Goal: Transaction & Acquisition: Book appointment/travel/reservation

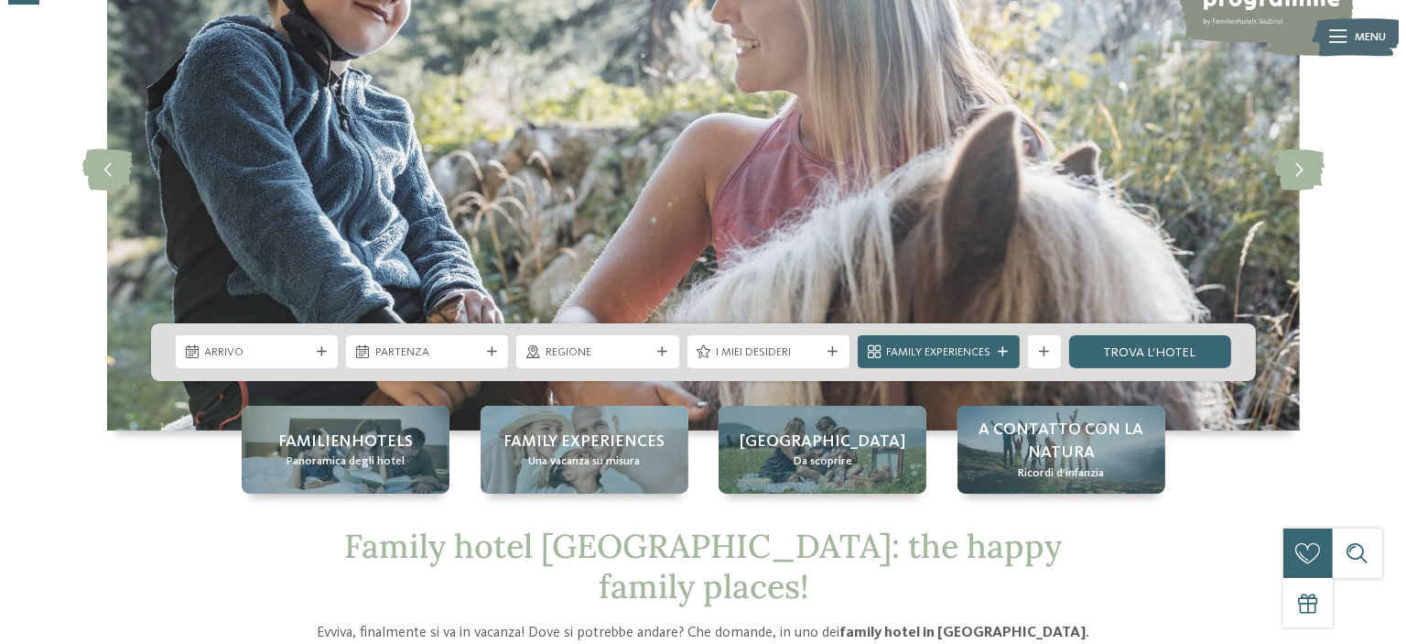
scroll to position [174, 0]
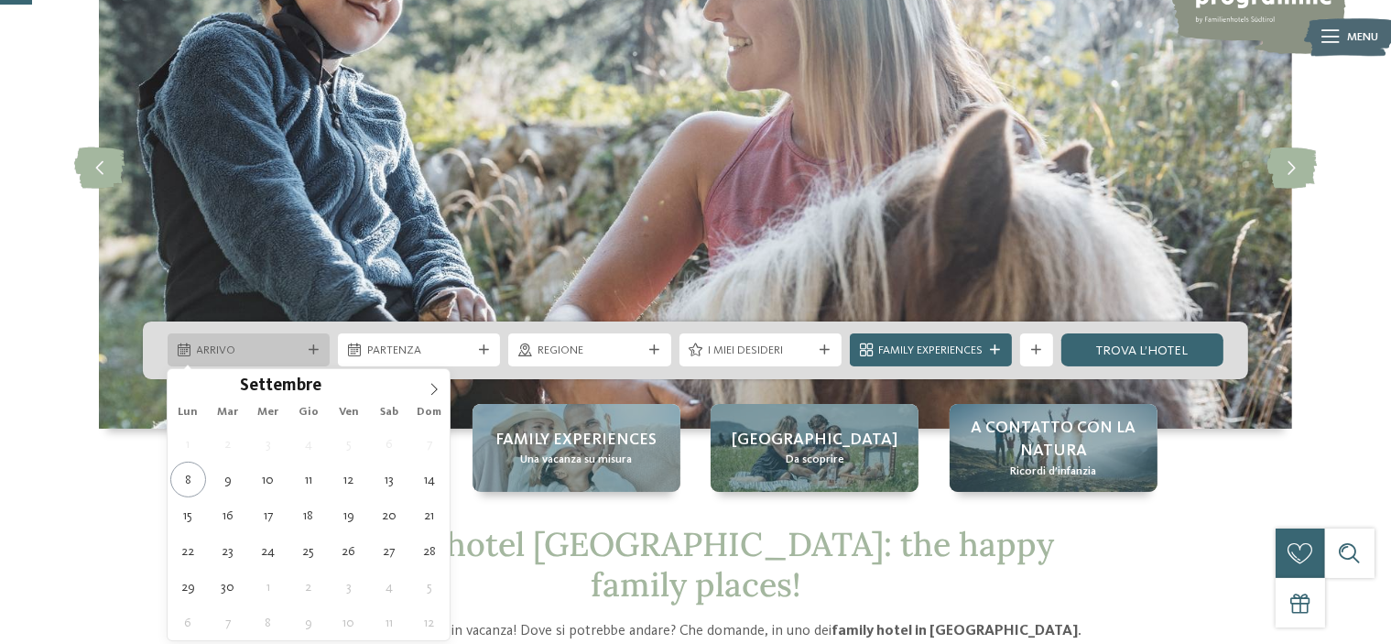
click at [316, 352] on icon at bounding box center [314, 350] width 10 height 10
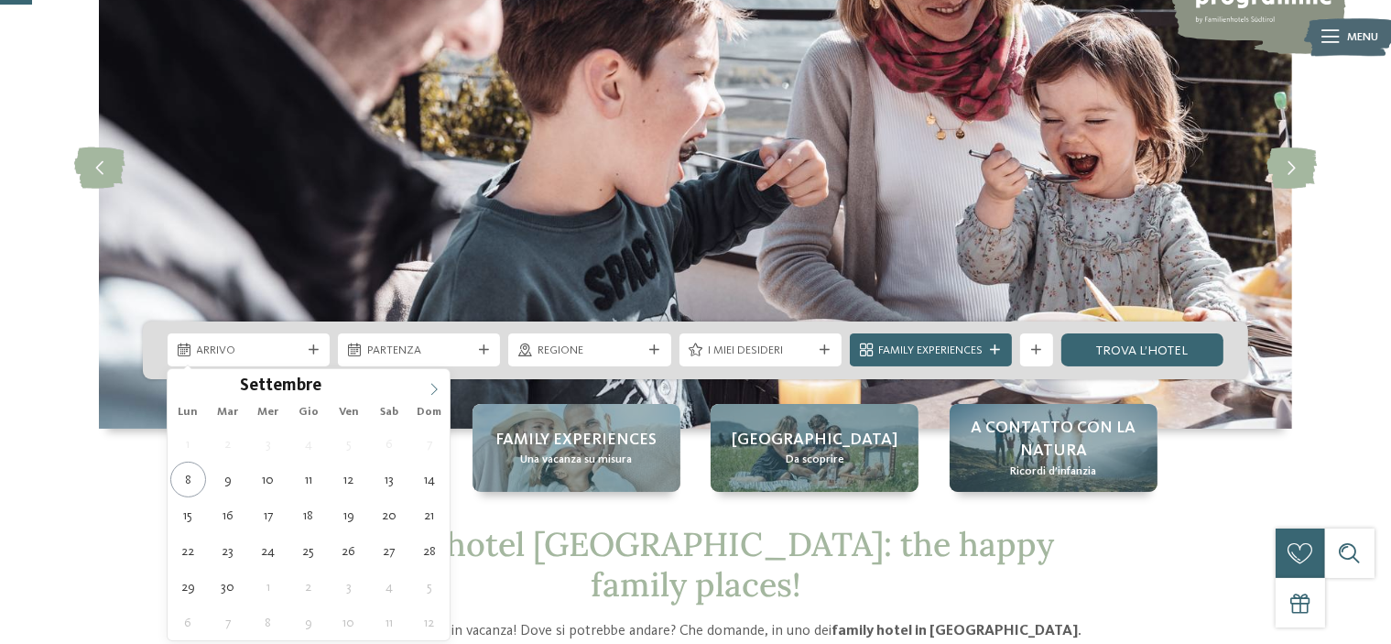
click at [428, 387] on icon at bounding box center [434, 389] width 13 height 13
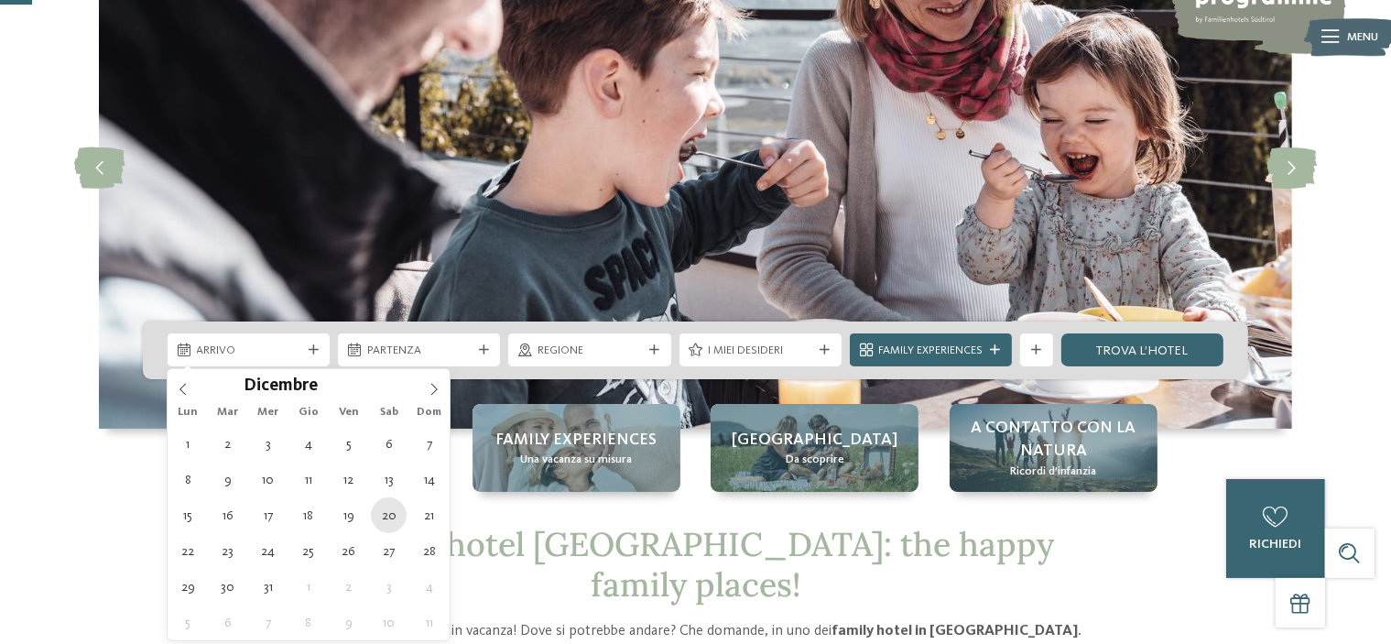
type div "[DATE]"
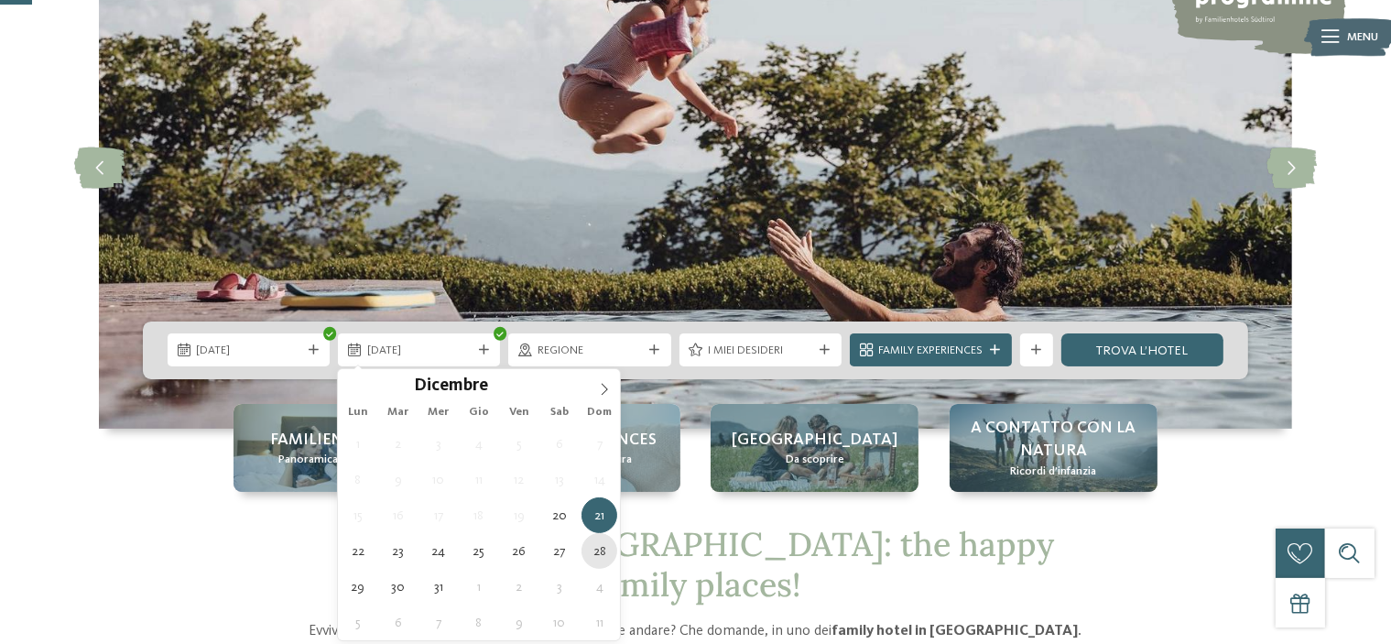
type div "[DATE]"
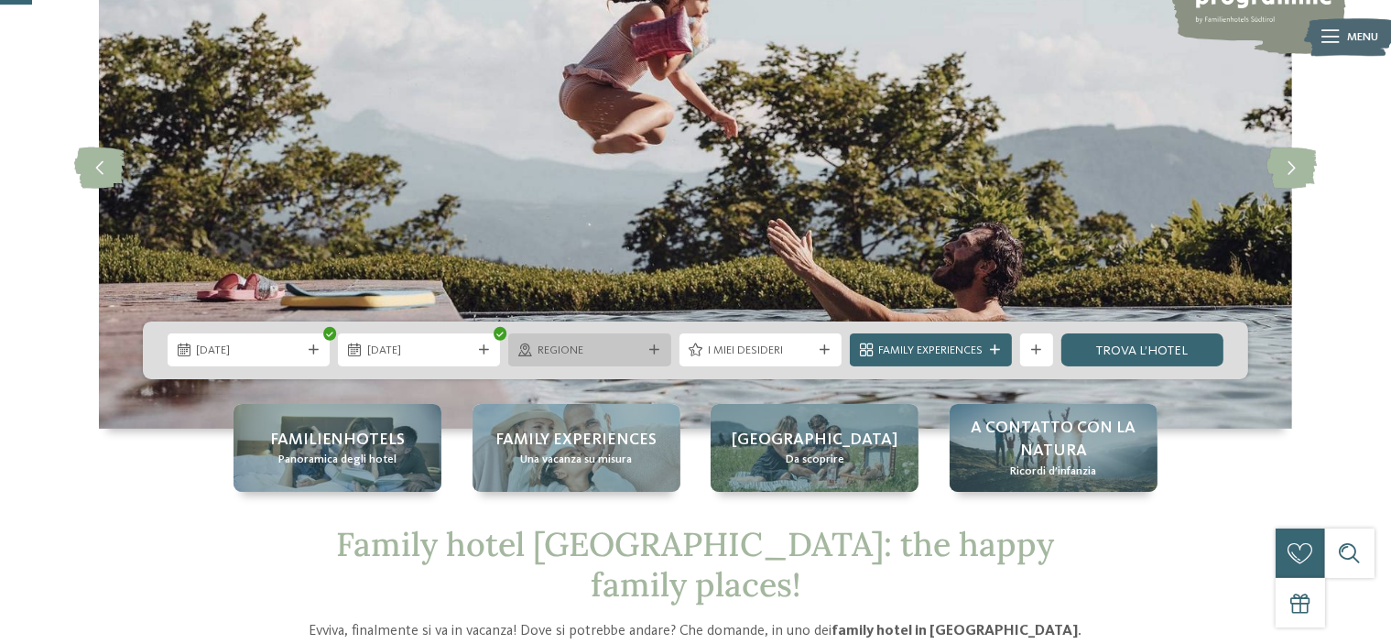
click at [652, 352] on icon at bounding box center [654, 350] width 10 height 10
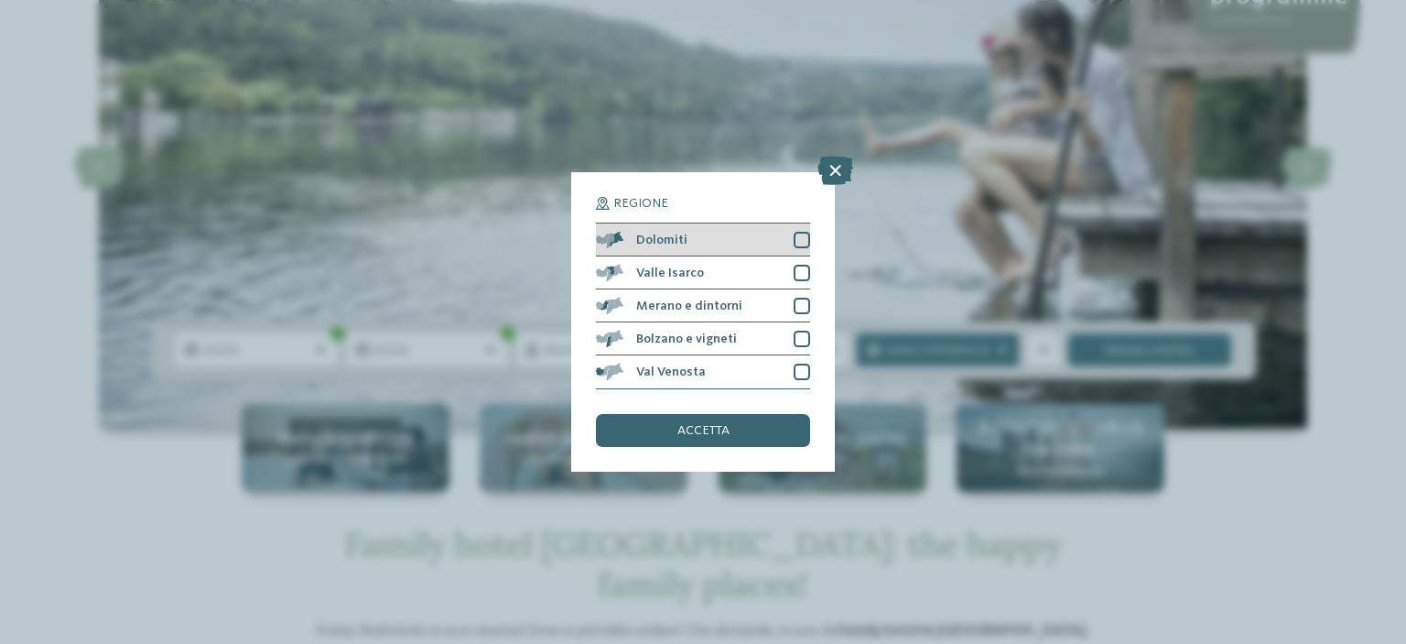
click at [801, 233] on div at bounding box center [802, 240] width 16 height 16
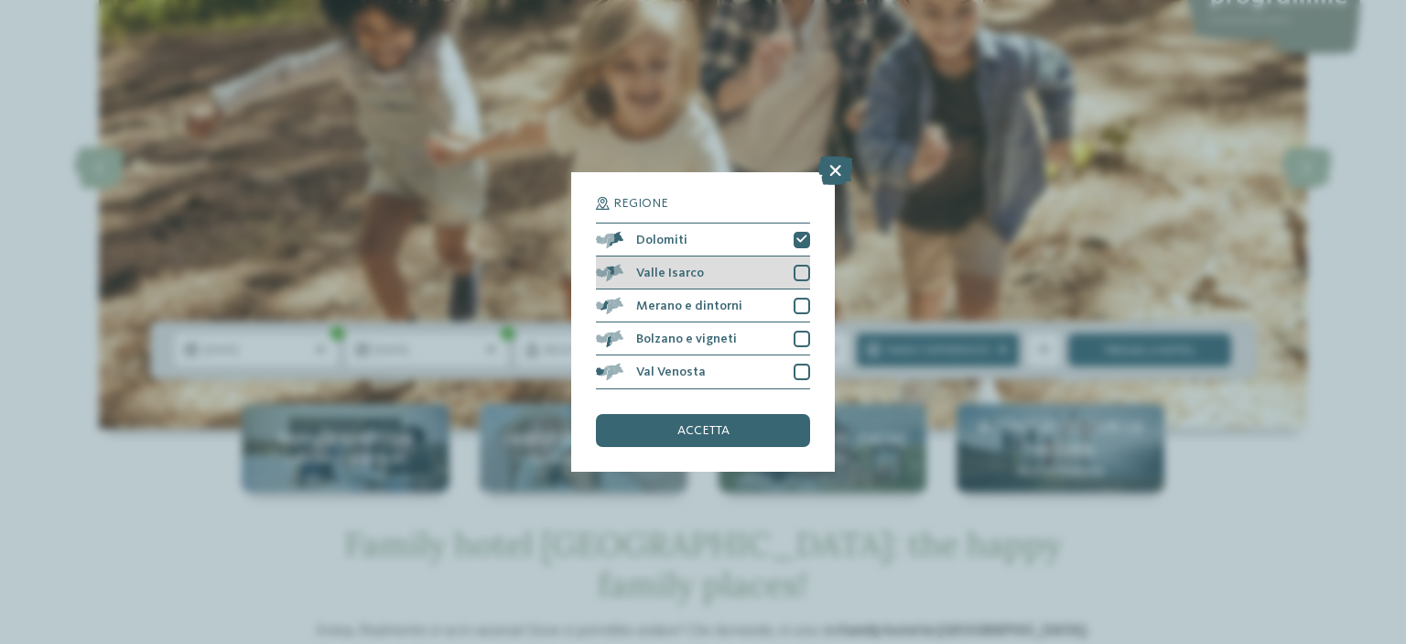
click at [798, 270] on div at bounding box center [802, 273] width 16 height 16
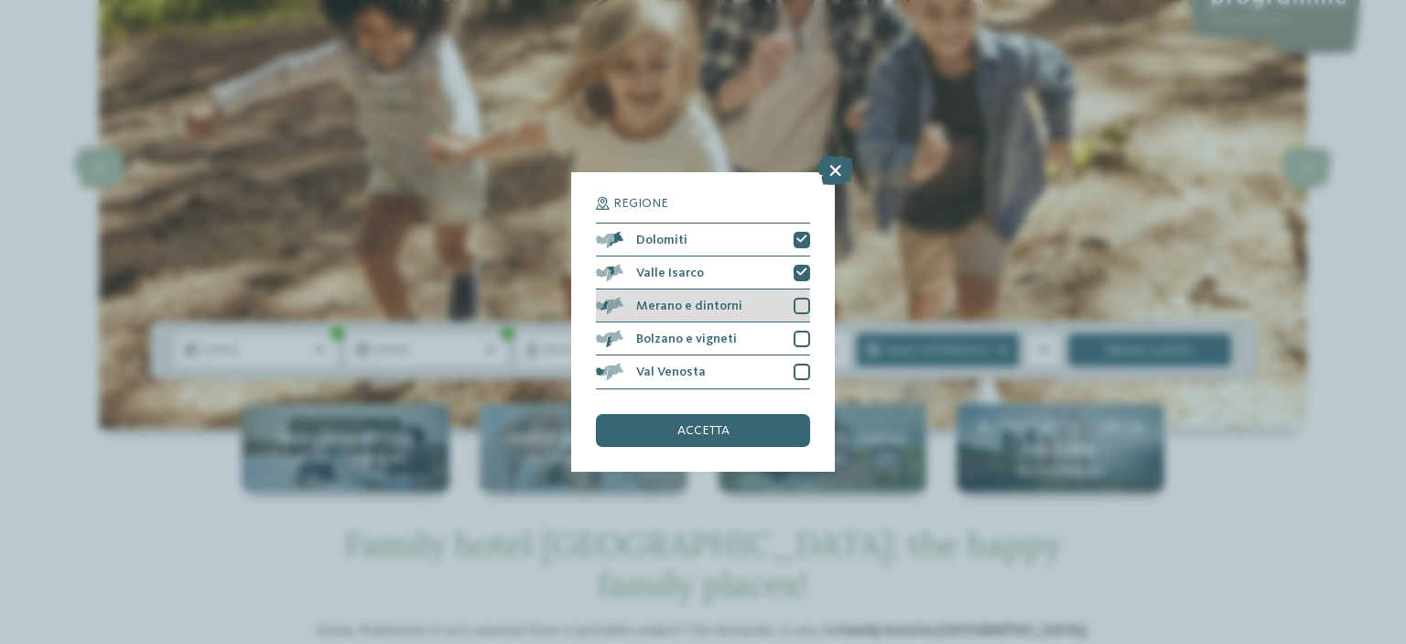
click at [798, 299] on div at bounding box center [802, 306] width 16 height 16
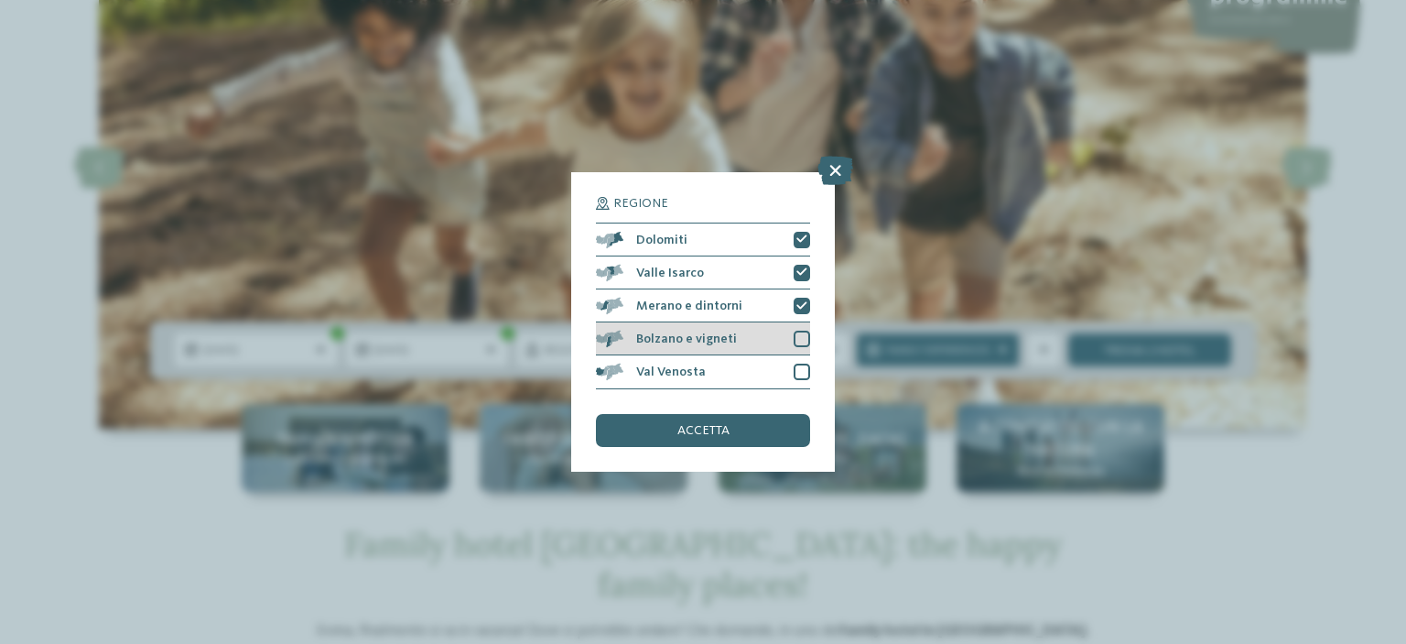
click at [798, 329] on div "Bolzano e vigneti" at bounding box center [703, 338] width 214 height 33
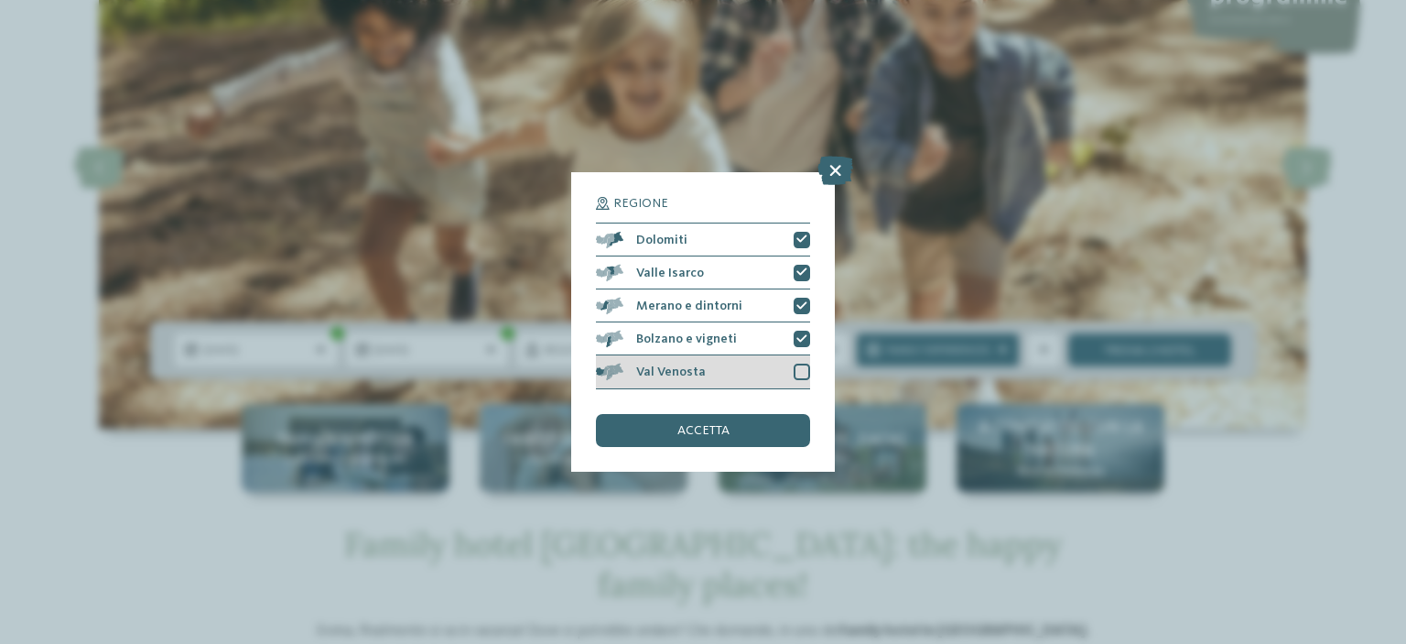
click at [800, 367] on div at bounding box center [802, 371] width 16 height 16
click at [742, 420] on div "accetta" at bounding box center [703, 430] width 214 height 33
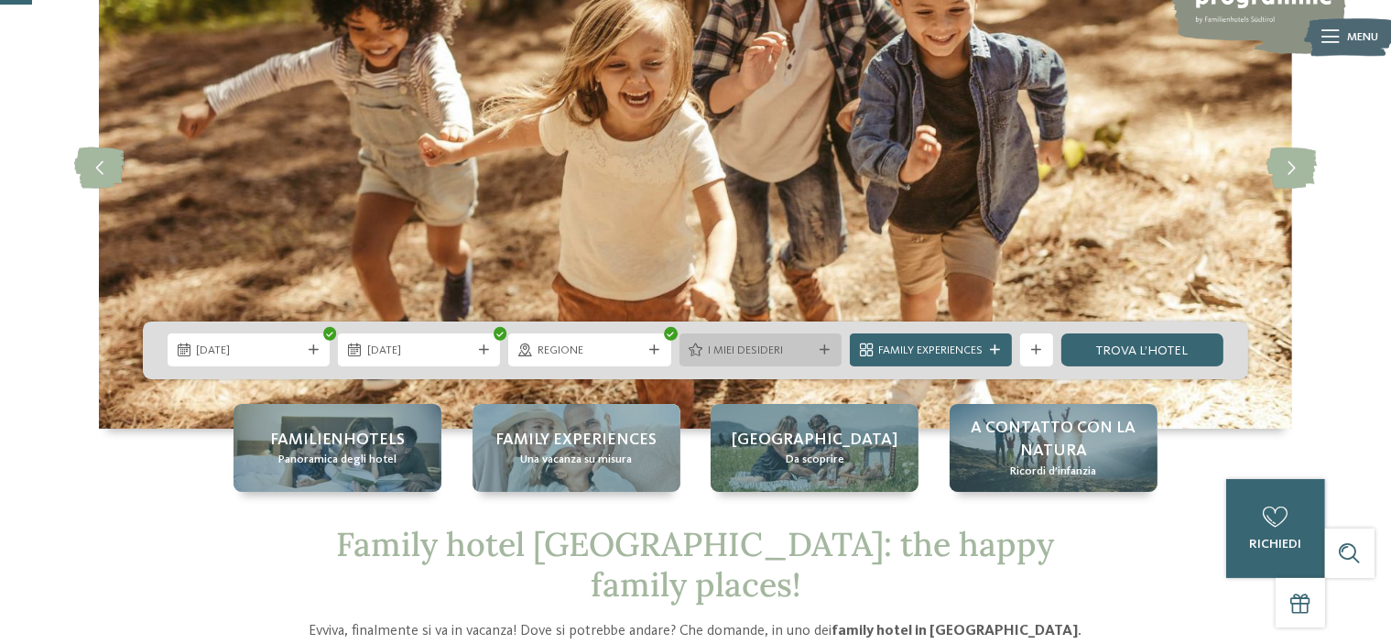
click at [794, 352] on span "I miei desideri" at bounding box center [760, 350] width 104 height 16
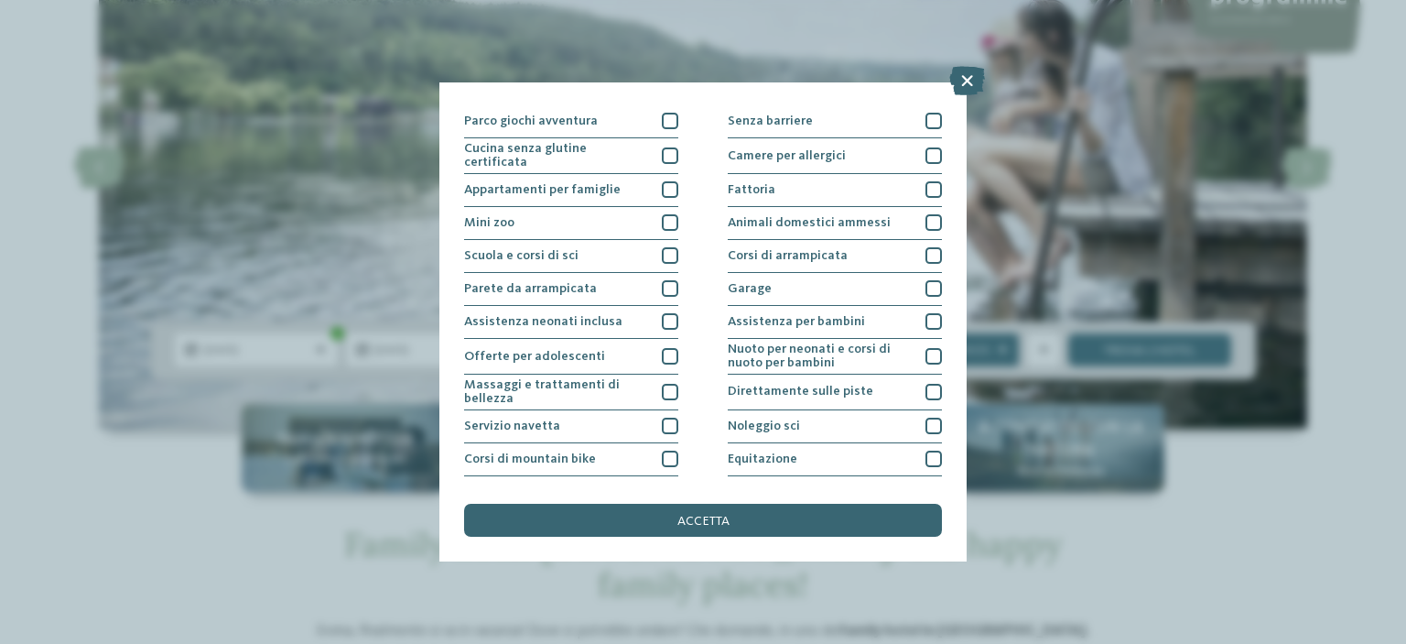
scroll to position [135, 0]
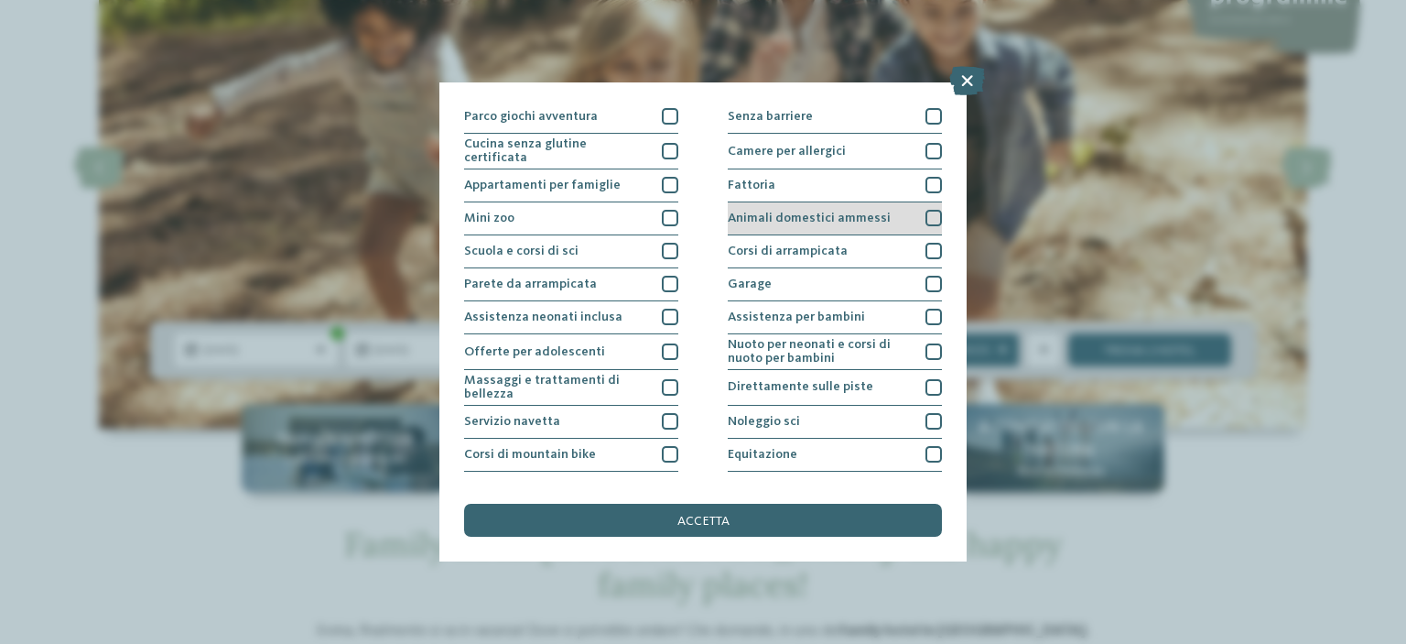
click at [926, 210] on div at bounding box center [934, 218] width 16 height 16
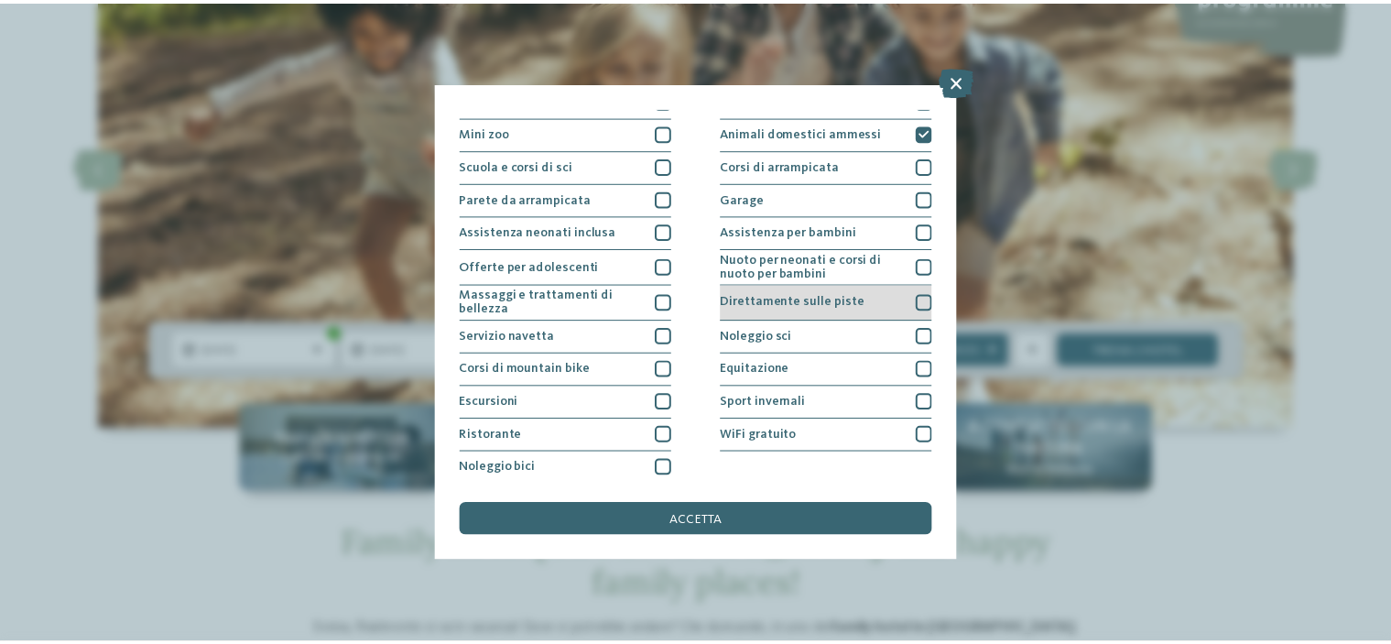
scroll to position [222, 0]
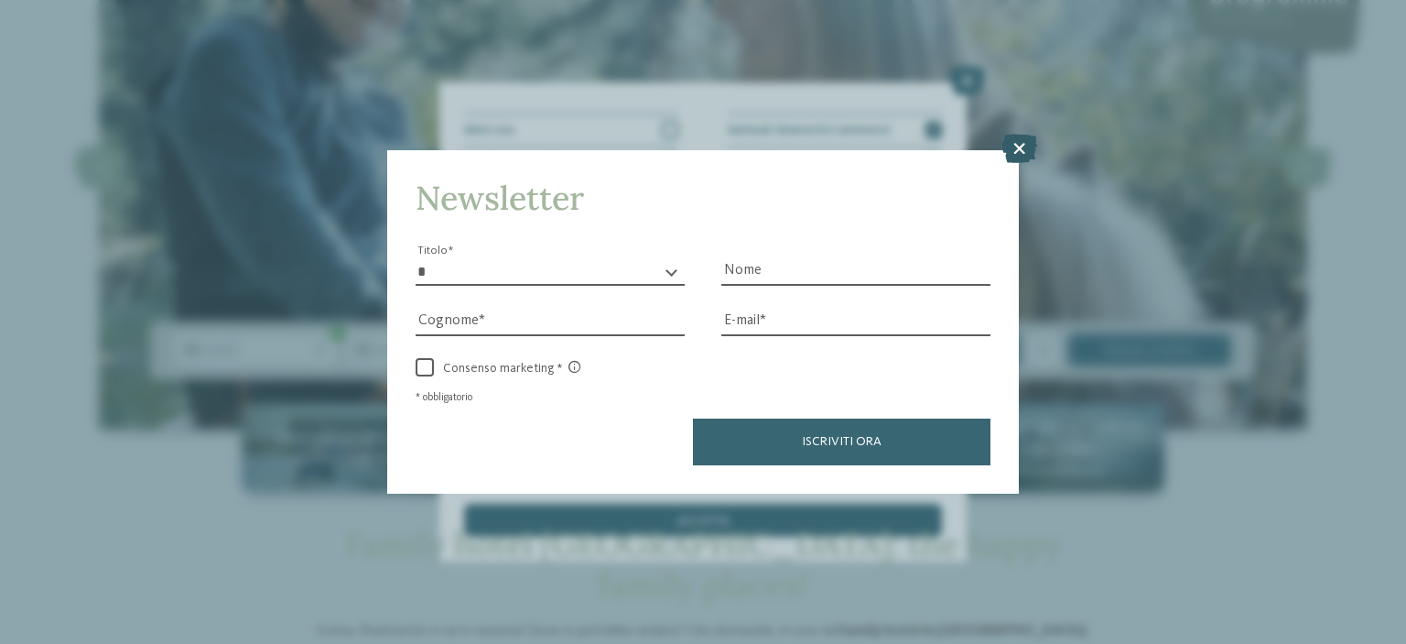
click at [1008, 157] on icon at bounding box center [1020, 148] width 36 height 29
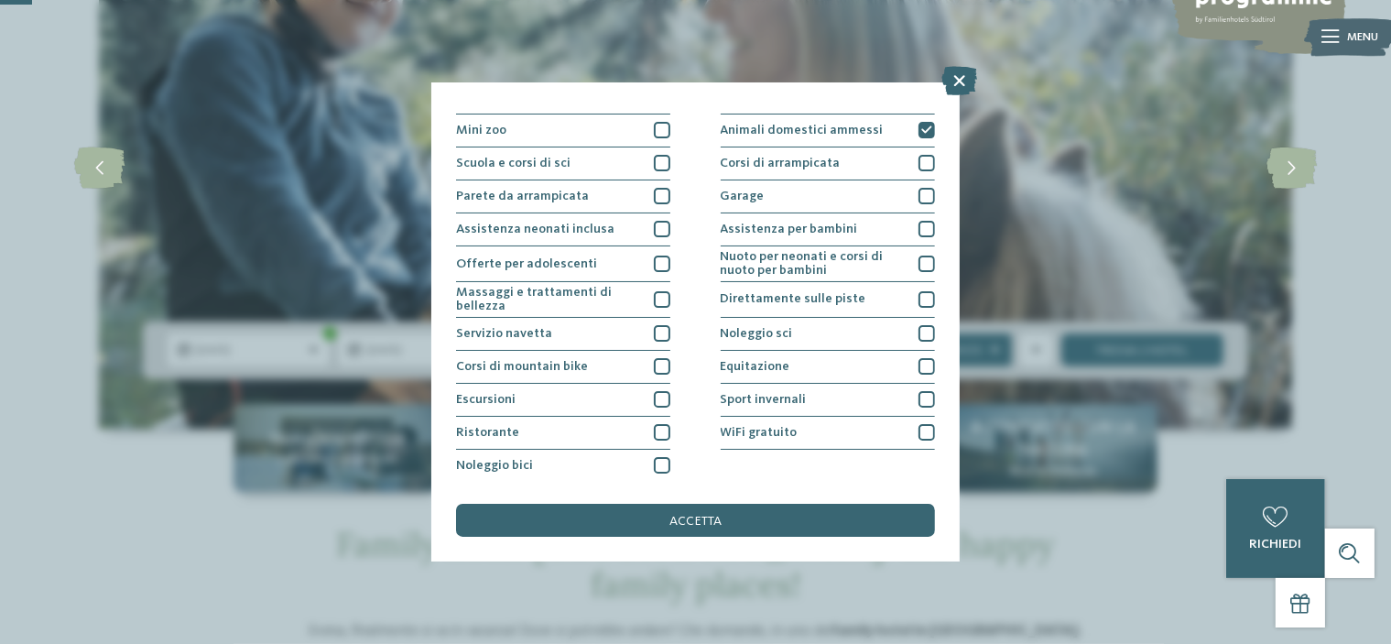
click at [794, 504] on div "accetta" at bounding box center [695, 520] width 478 height 33
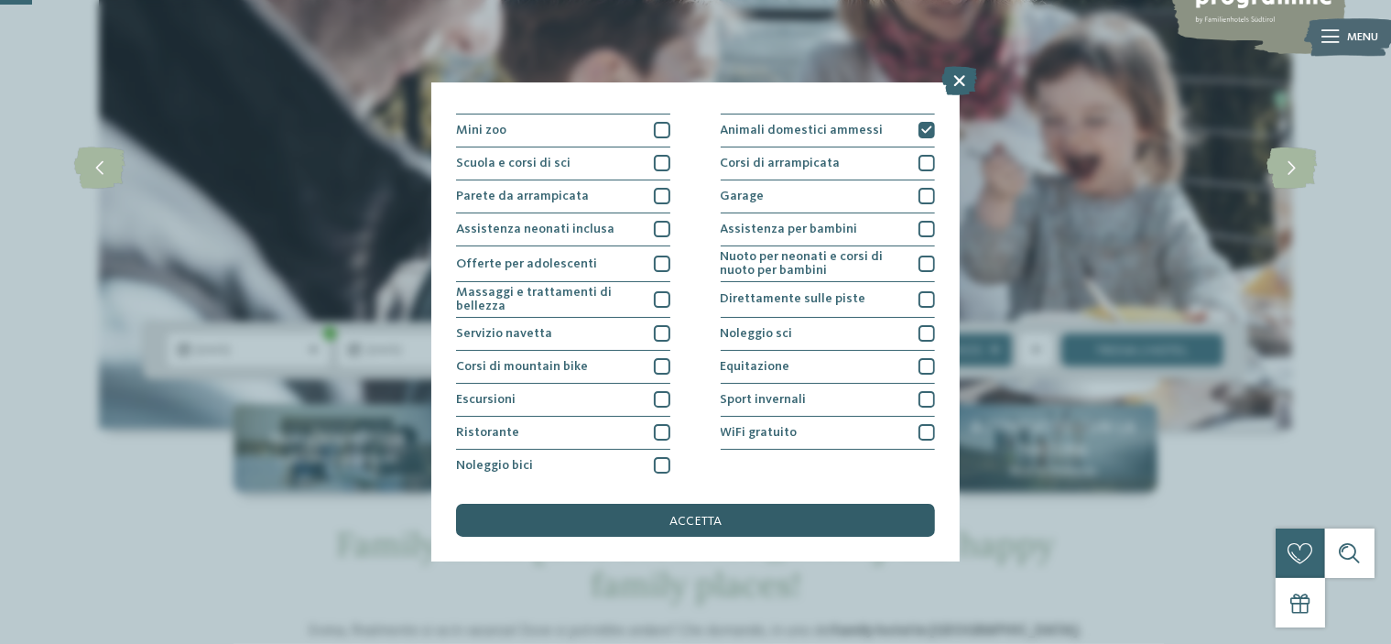
click at [783, 510] on div "accetta" at bounding box center [695, 520] width 478 height 33
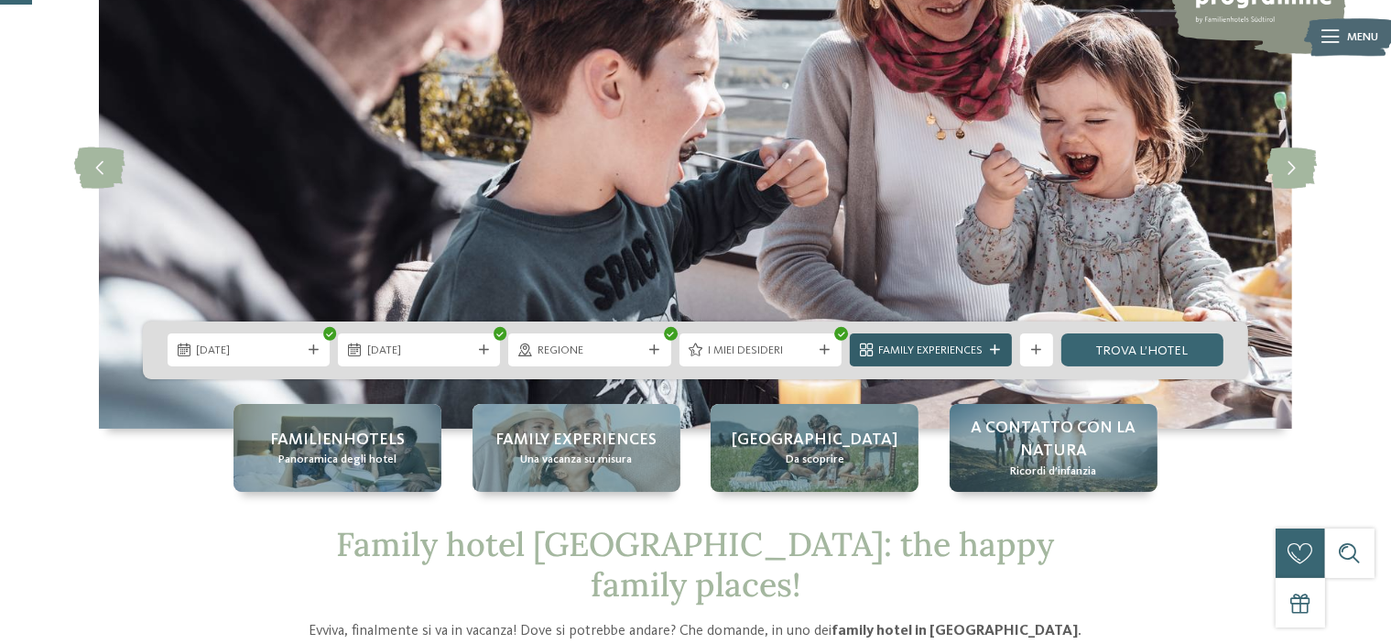
click at [1000, 346] on icon at bounding box center [995, 350] width 10 height 10
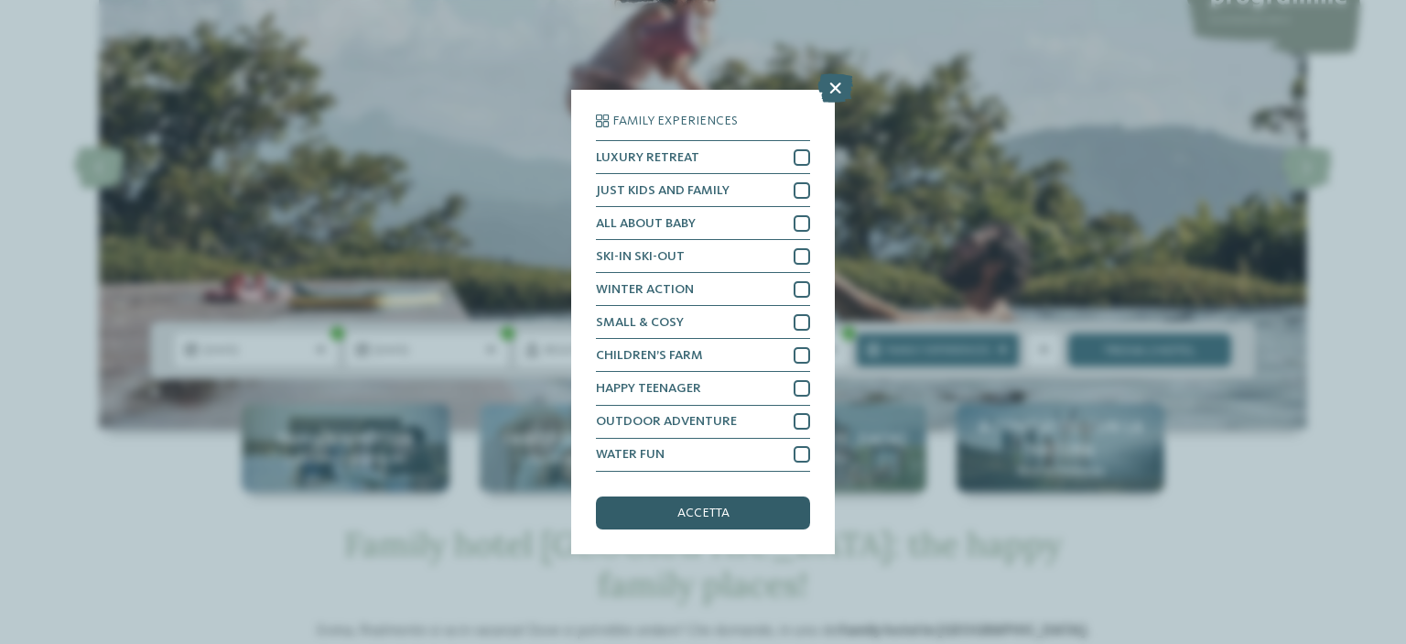
click at [693, 516] on span "accetta" at bounding box center [703, 512] width 52 height 13
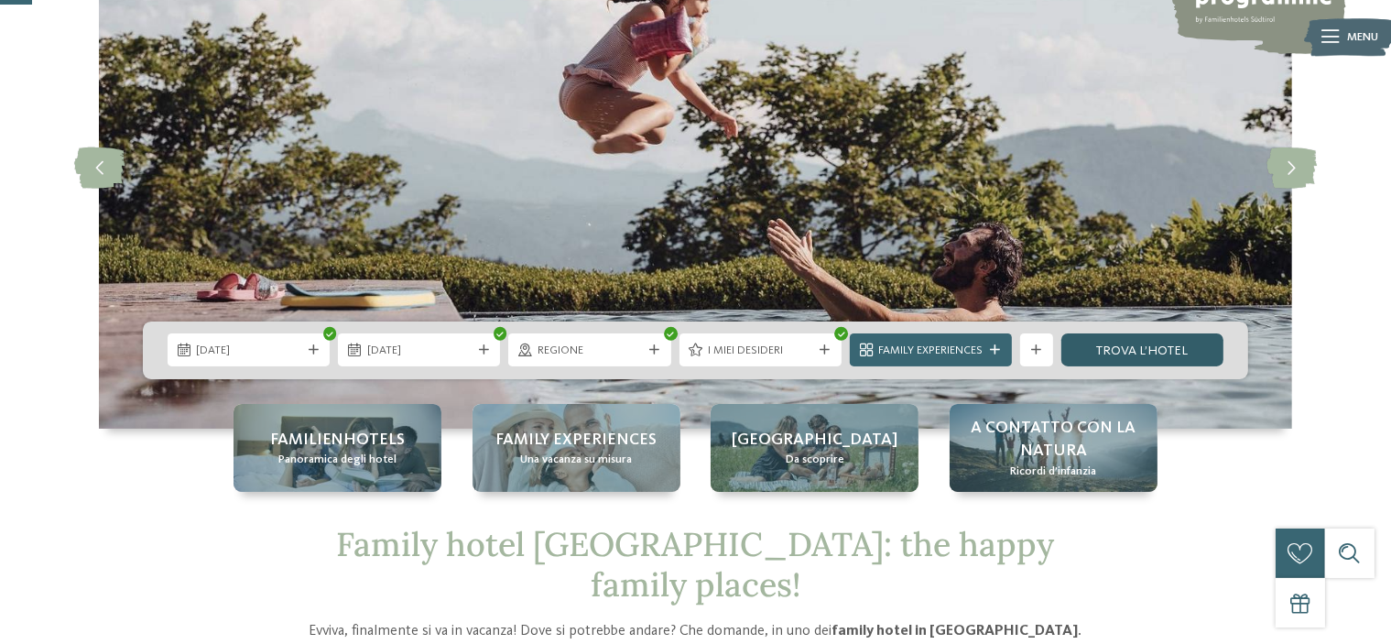
click at [1158, 351] on link "trova l’hotel" at bounding box center [1142, 349] width 162 height 33
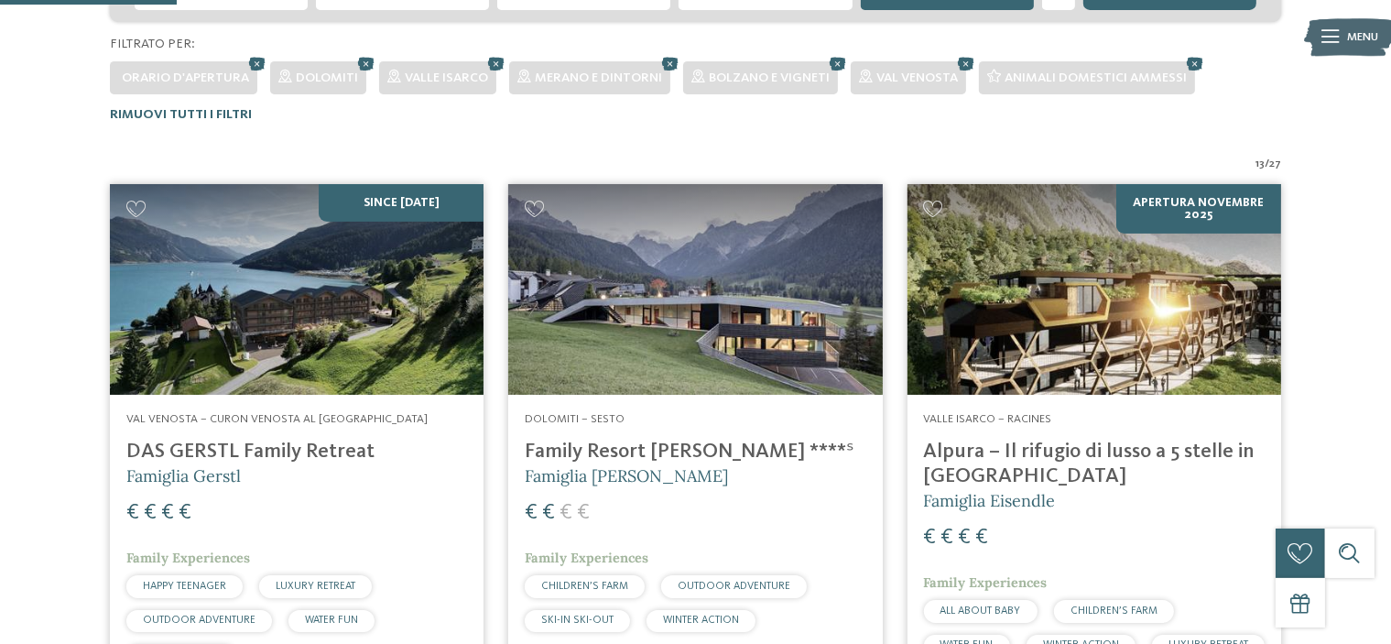
scroll to position [597, 0]
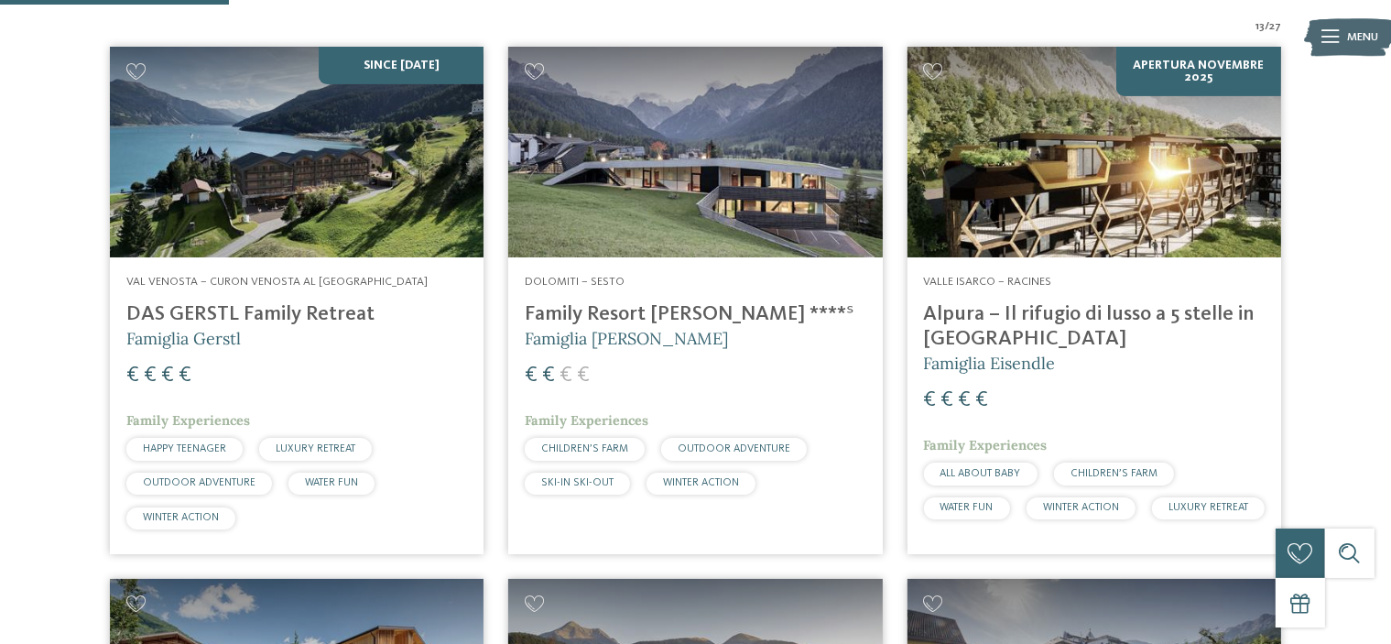
click at [623, 314] on h4 "Family Resort [PERSON_NAME] ****ˢ" at bounding box center [695, 314] width 341 height 25
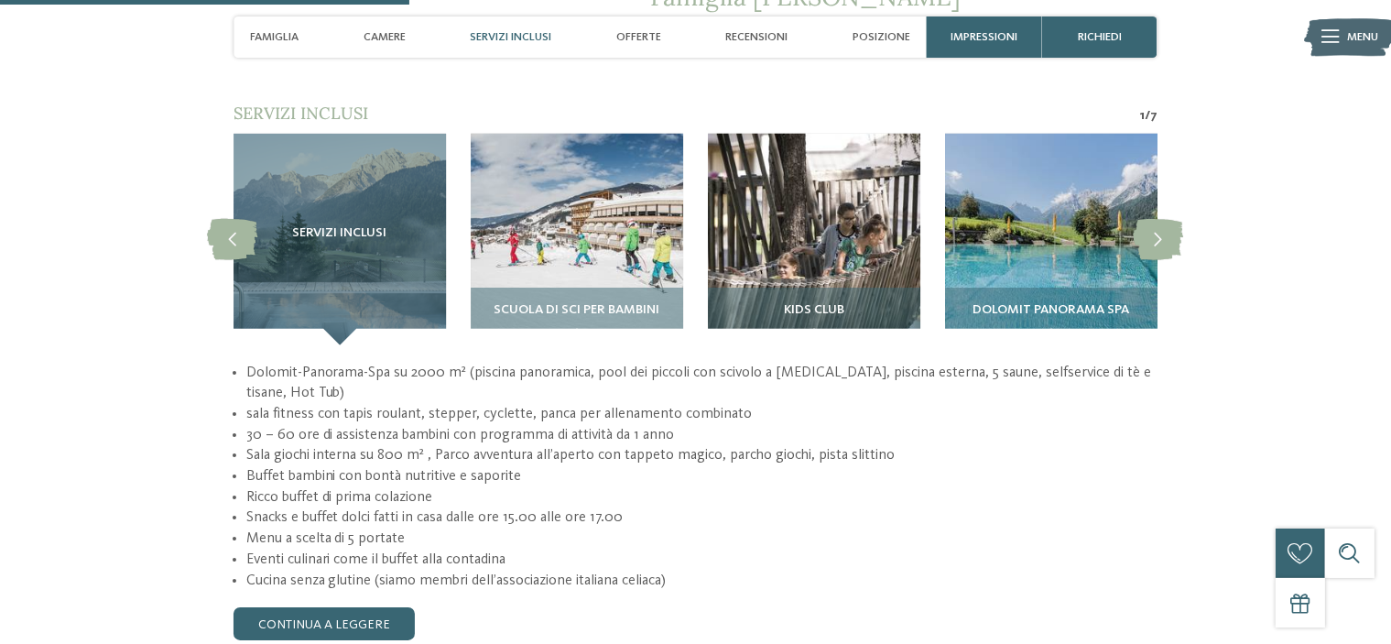
scroll to position [1534, 0]
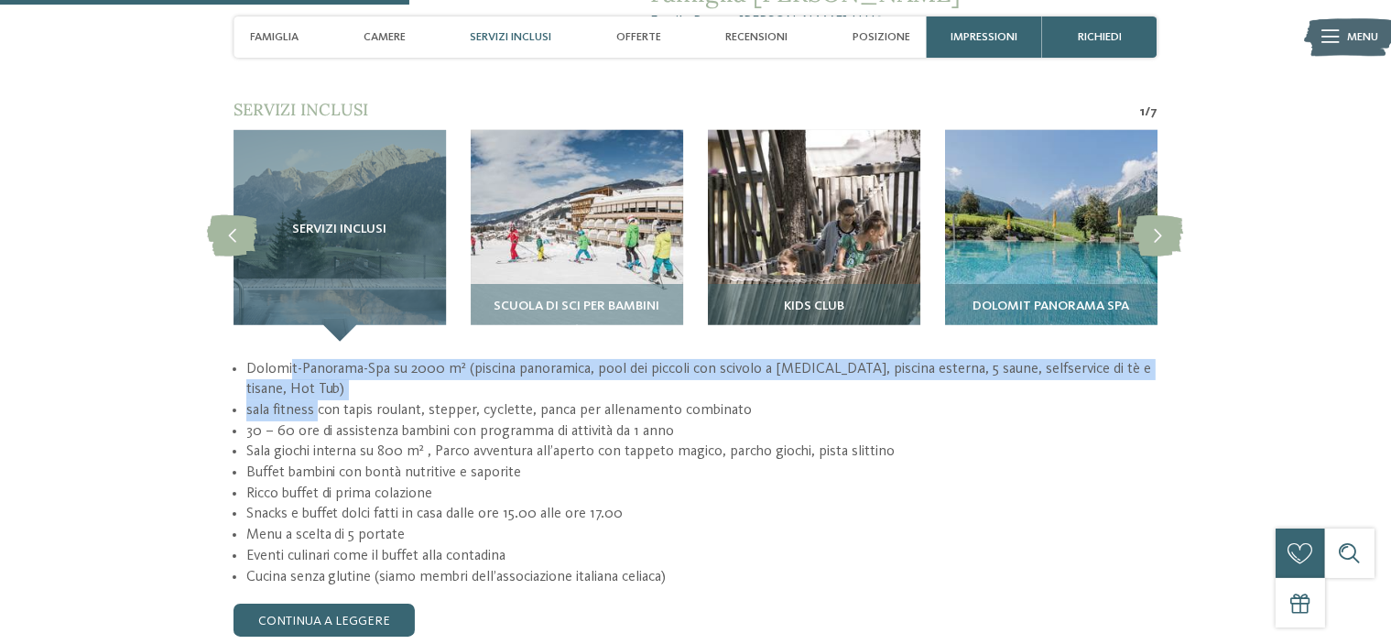
drag, startPoint x: 289, startPoint y: 314, endPoint x: 316, endPoint y: 347, distance: 42.3
click at [316, 359] on ul "Dolomit-Panorama-Spa su 2000 m² (piscina panoramica, pool dei piccoli con scivo…" at bounding box center [695, 473] width 924 height 229
click at [316, 400] on li "sala fitness con tapis roulant, stepper, cyclette, panca per allenamento combin…" at bounding box center [701, 410] width 911 height 21
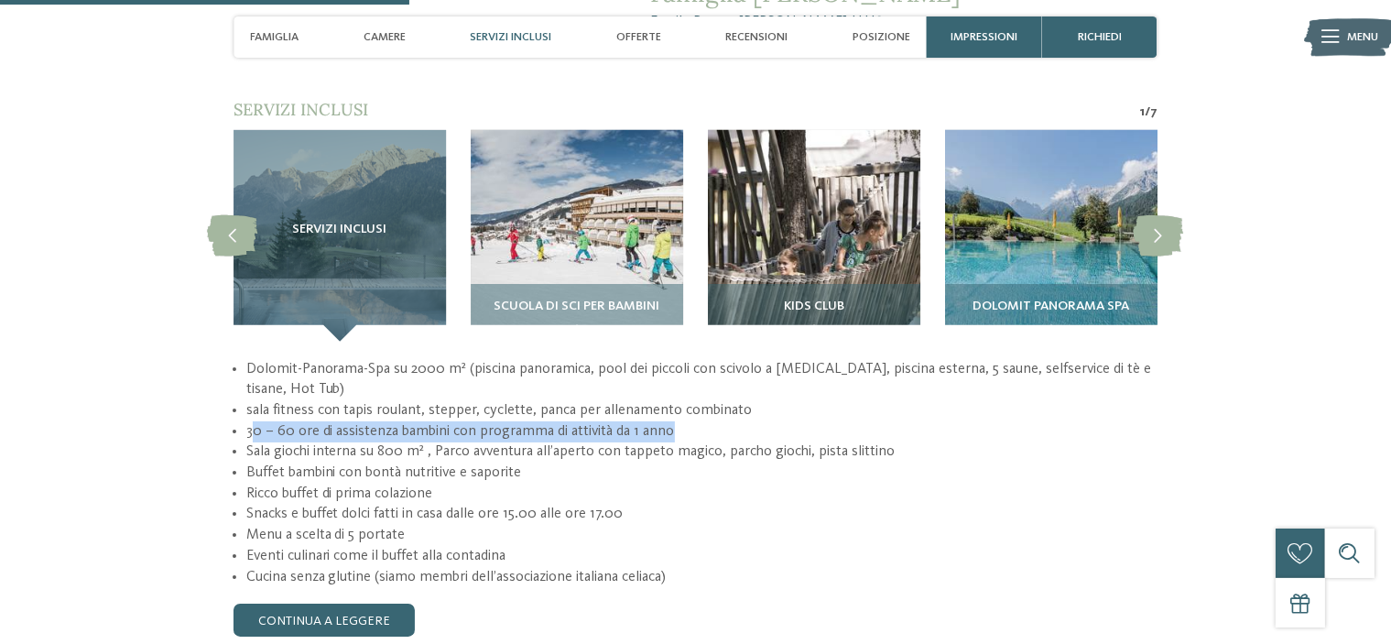
drag, startPoint x: 250, startPoint y: 373, endPoint x: 681, endPoint y: 368, distance: 431.2
click at [681, 421] on li "30 – 60 ore di assistenza bambini con programma di attività da 1 anno" at bounding box center [701, 431] width 911 height 21
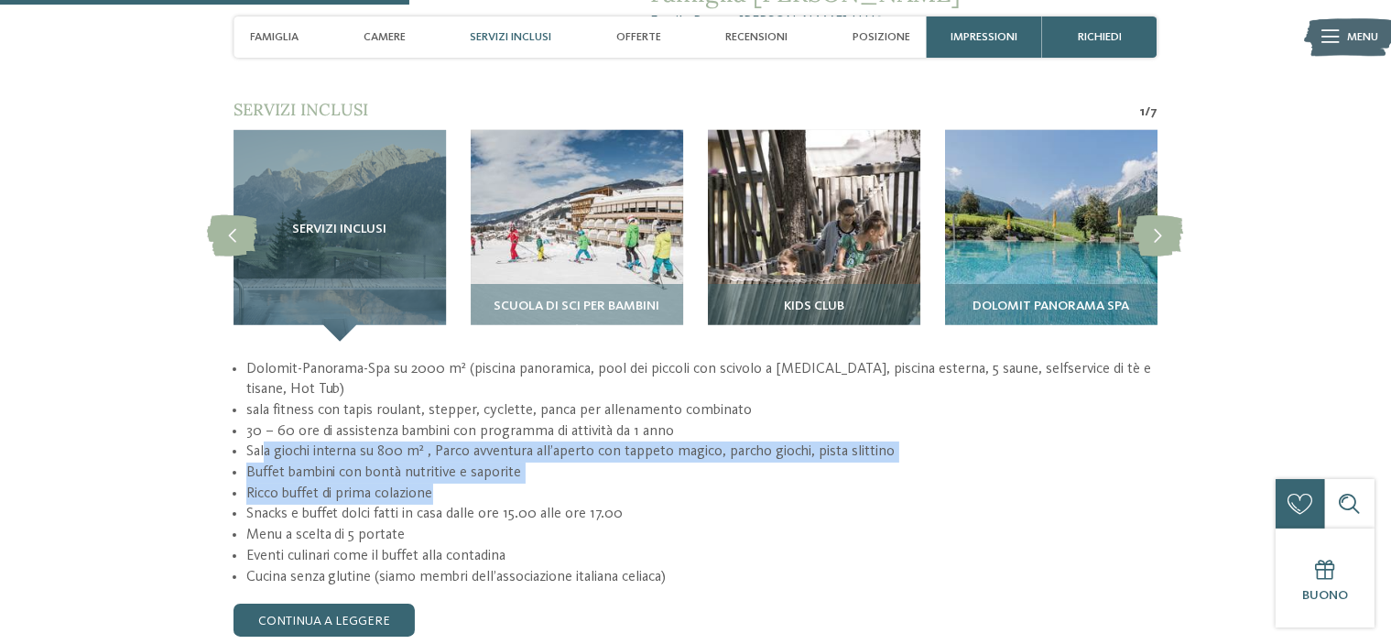
drag, startPoint x: 265, startPoint y: 398, endPoint x: 430, endPoint y: 433, distance: 169.3
click at [430, 433] on ul "Dolomit-Panorama-Spa su 2000 m² (piscina panoramica, pool dei piccoli con scivo…" at bounding box center [695, 473] width 924 height 229
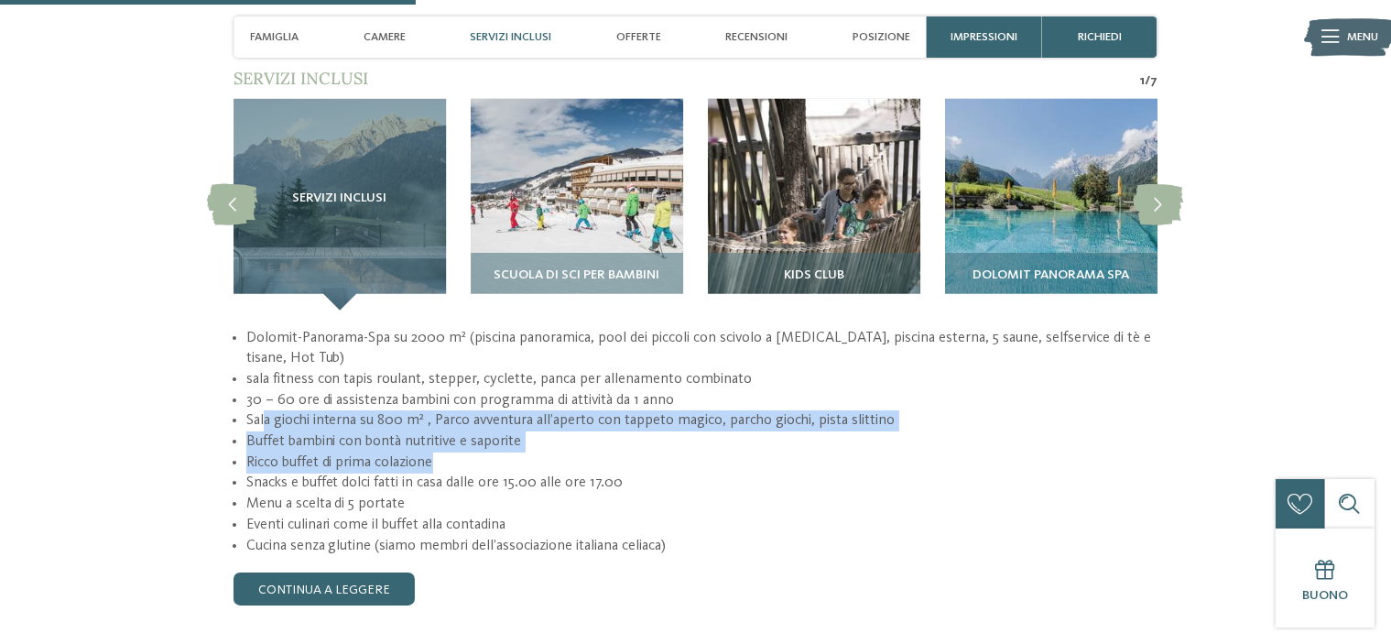
scroll to position [1566, 0]
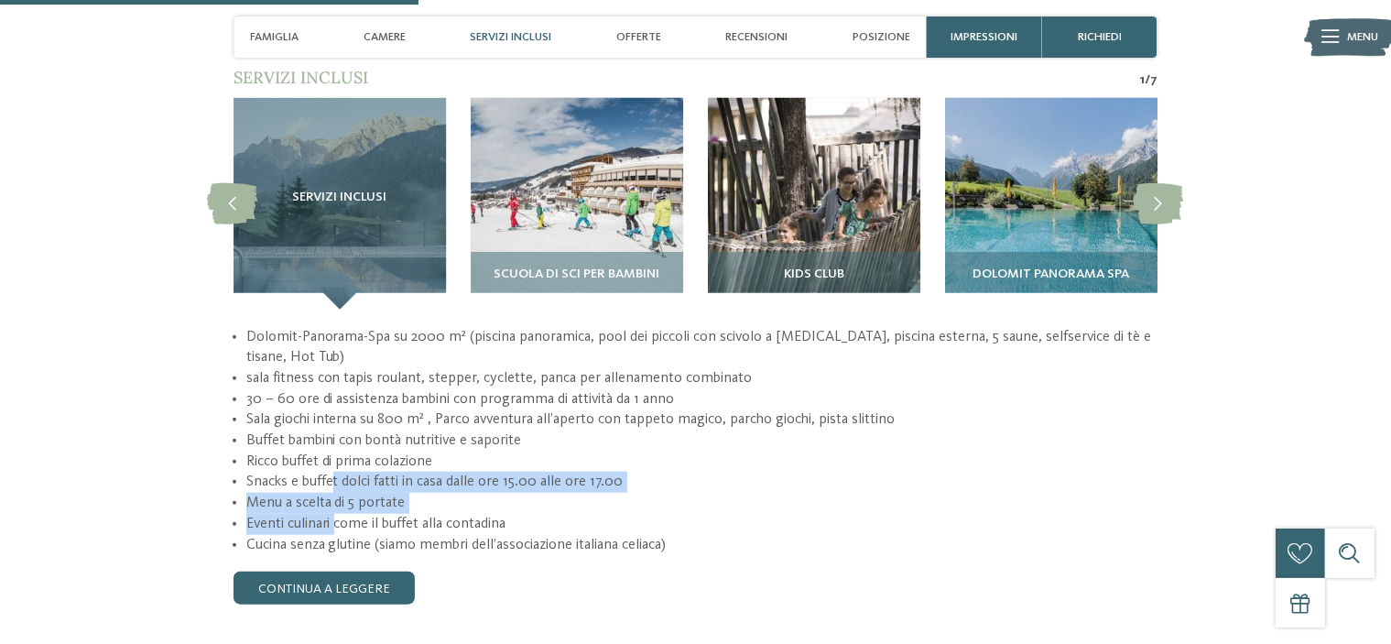
drag, startPoint x: 331, startPoint y: 429, endPoint x: 336, endPoint y: 462, distance: 33.3
click at [336, 462] on ul "Dolomit-Panorama-Spa su 2000 m² (piscina panoramica, pool dei piccoli con scivo…" at bounding box center [695, 441] width 924 height 229
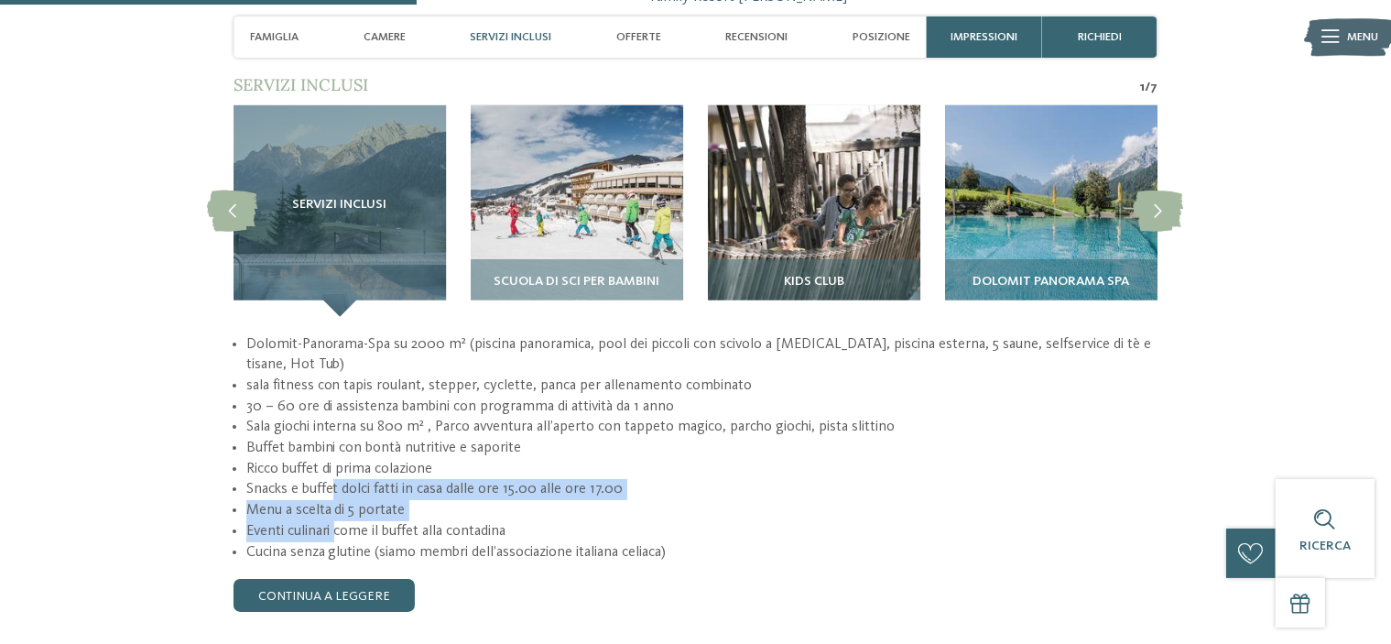
scroll to position [1560, 0]
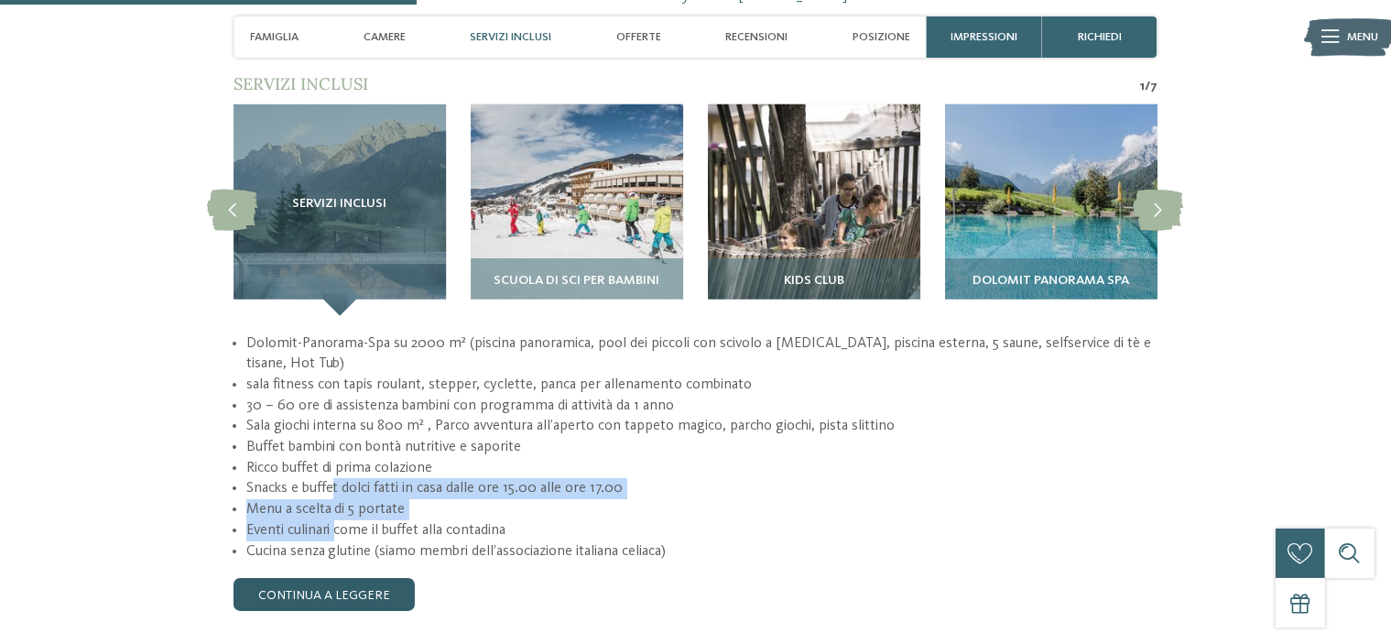
click at [345, 578] on link "continua a leggere" at bounding box center [323, 594] width 181 height 33
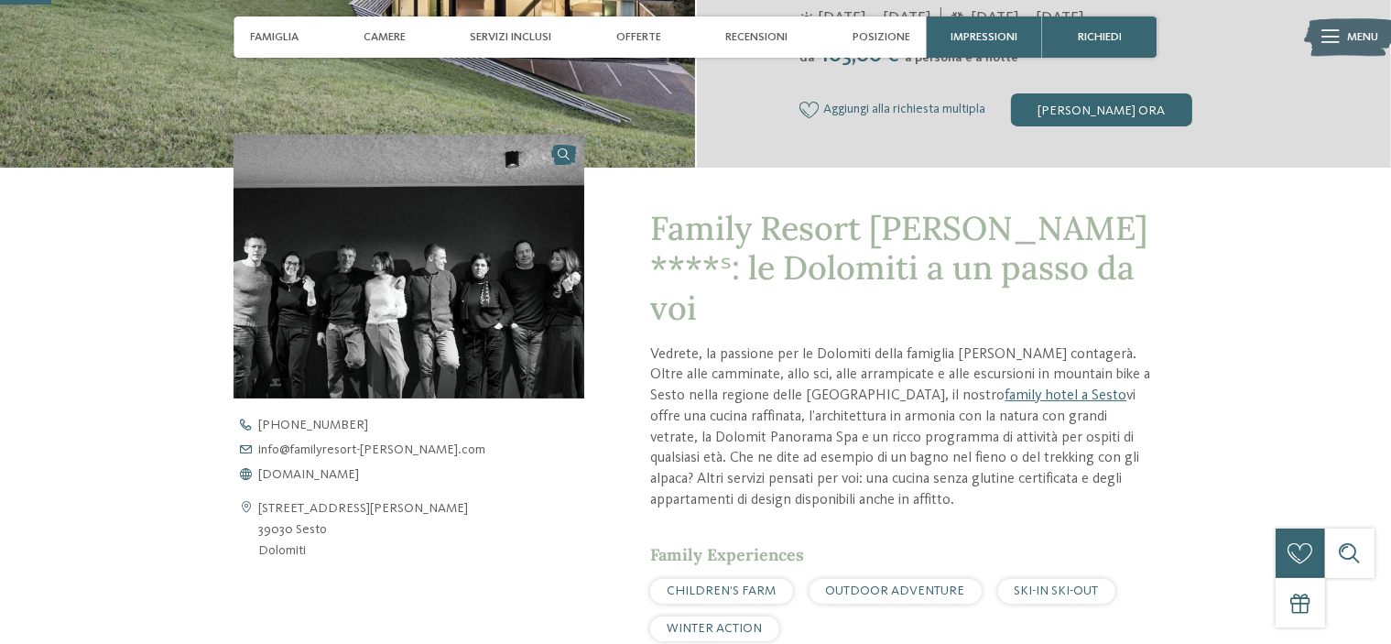
scroll to position [0, 0]
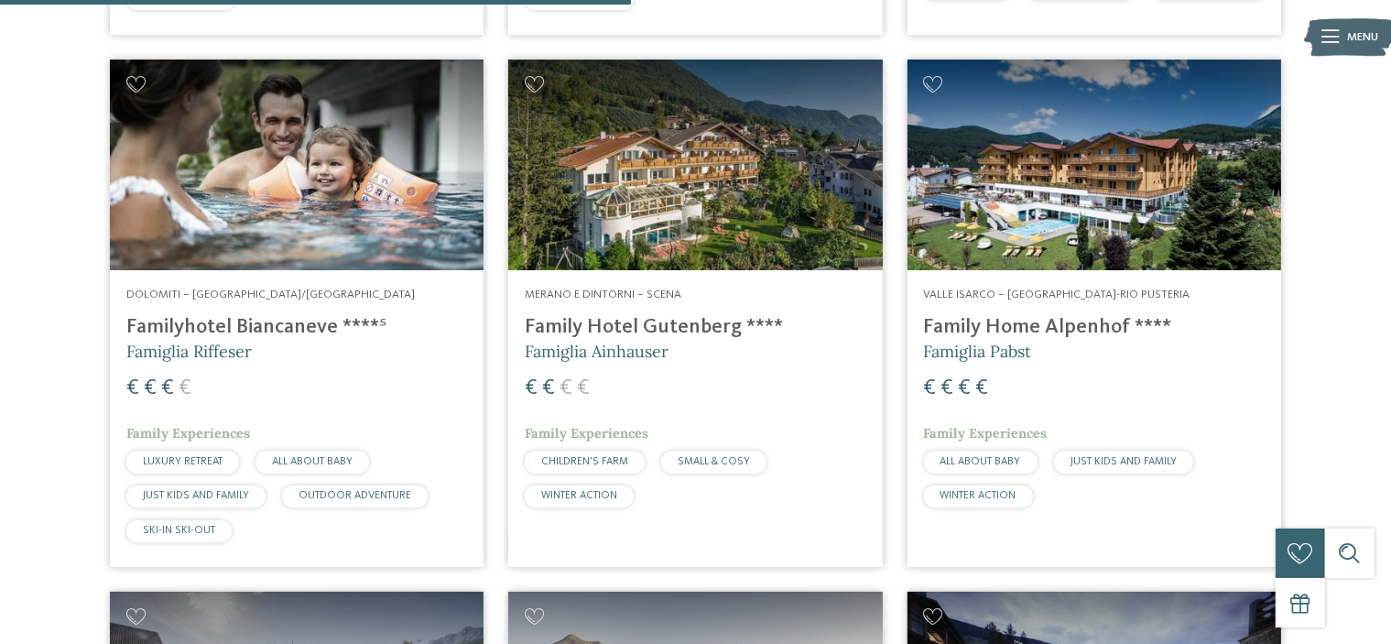
scroll to position [1653, 0]
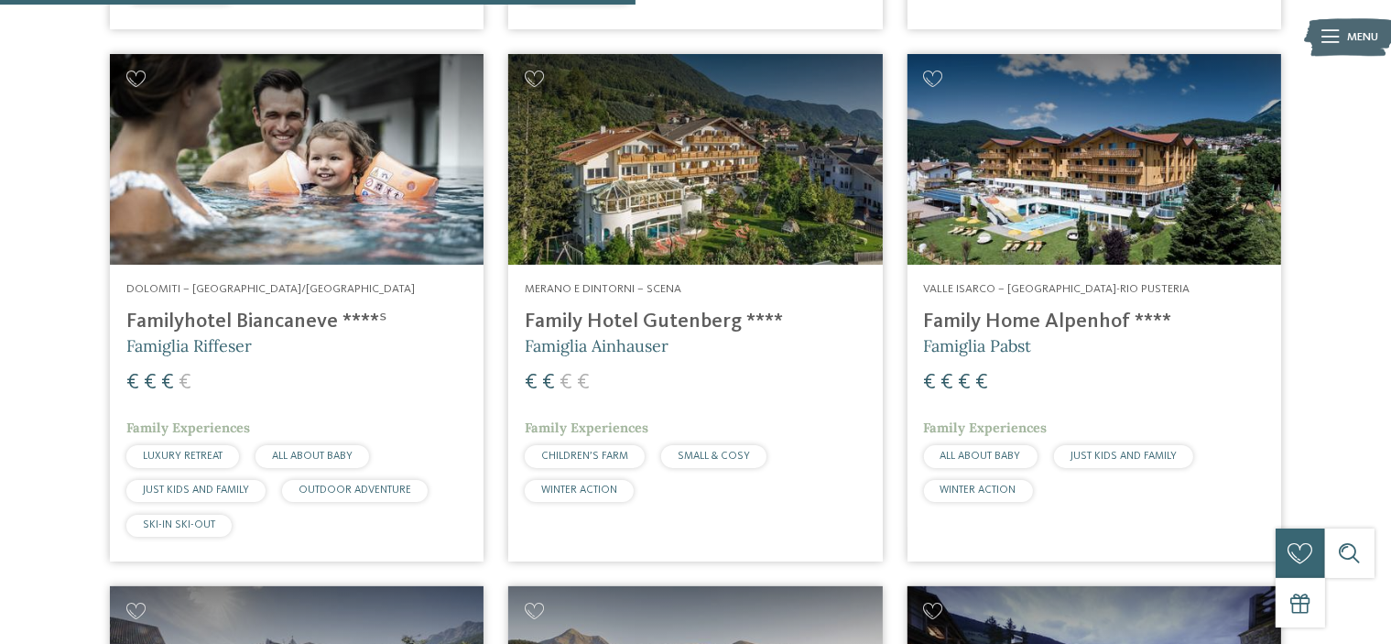
click at [685, 334] on h4 "Family Hotel Gutenberg ****" at bounding box center [695, 321] width 341 height 25
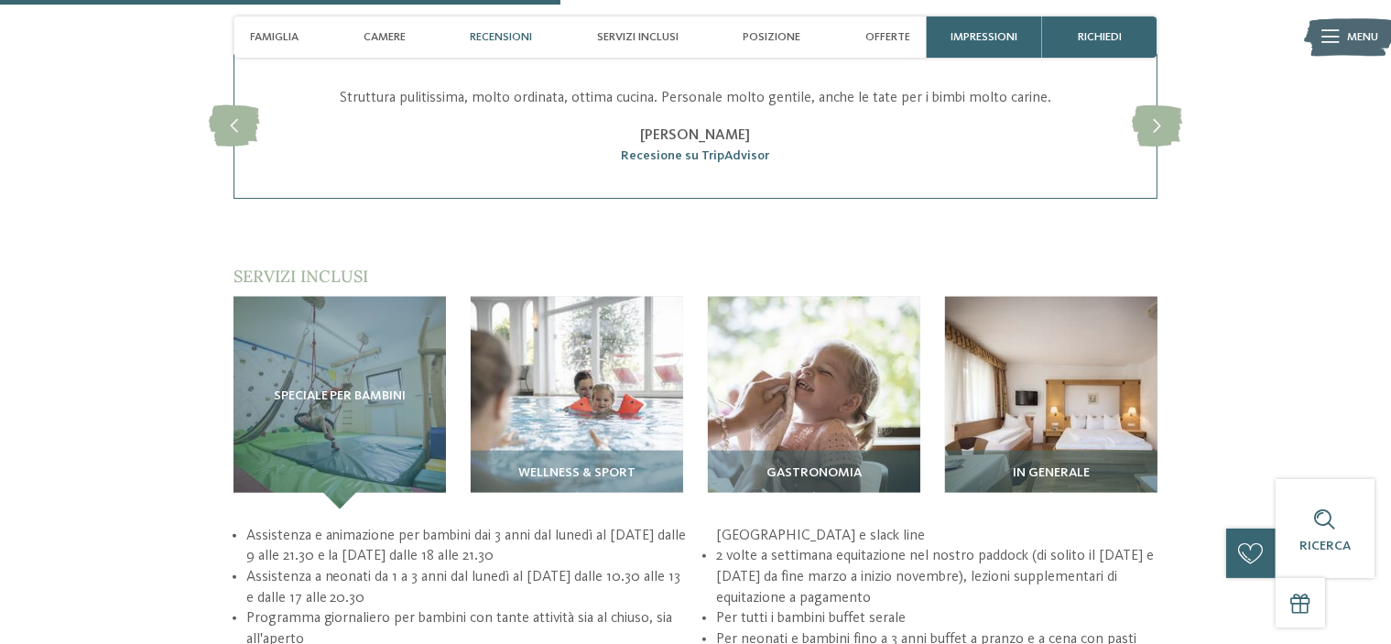
scroll to position [2212, 0]
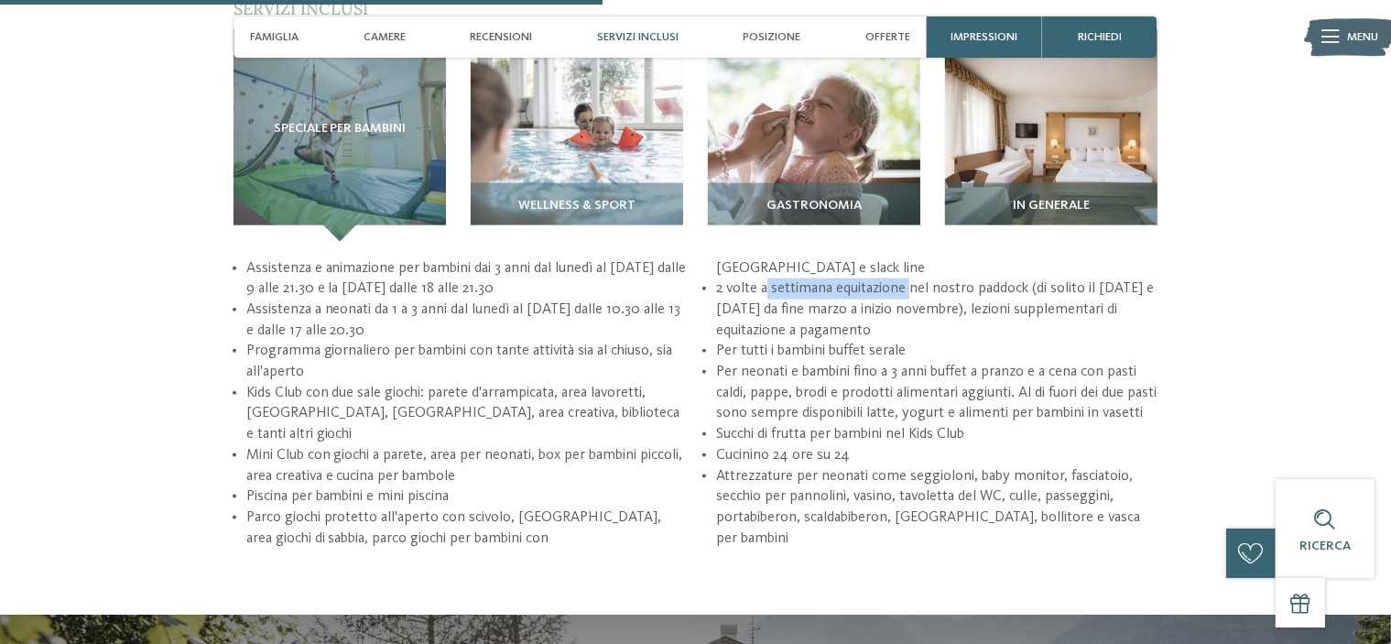
drag, startPoint x: 765, startPoint y: 260, endPoint x: 913, endPoint y: 263, distance: 147.4
click at [913, 278] on li "2 volte a settimana equitazione nel nostro paddock (di solito il martedì e vene…" at bounding box center [936, 309] width 441 height 62
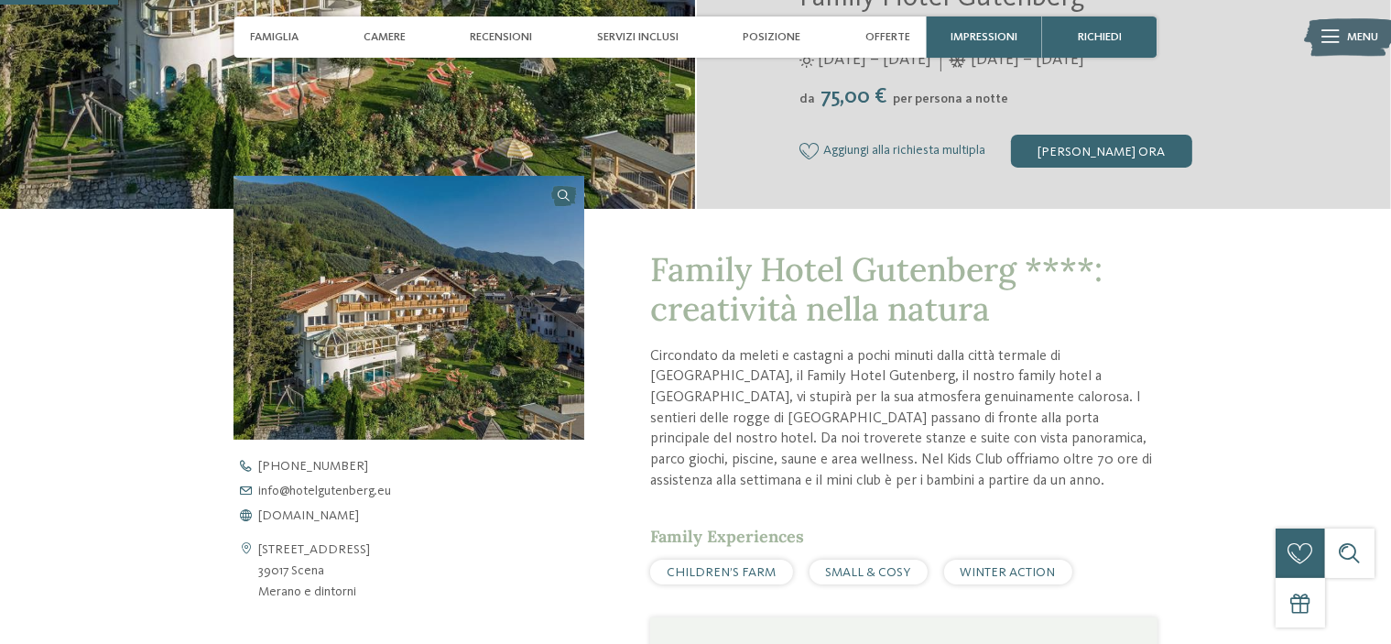
scroll to position [435, 0]
click at [460, 309] on img at bounding box center [408, 308] width 351 height 264
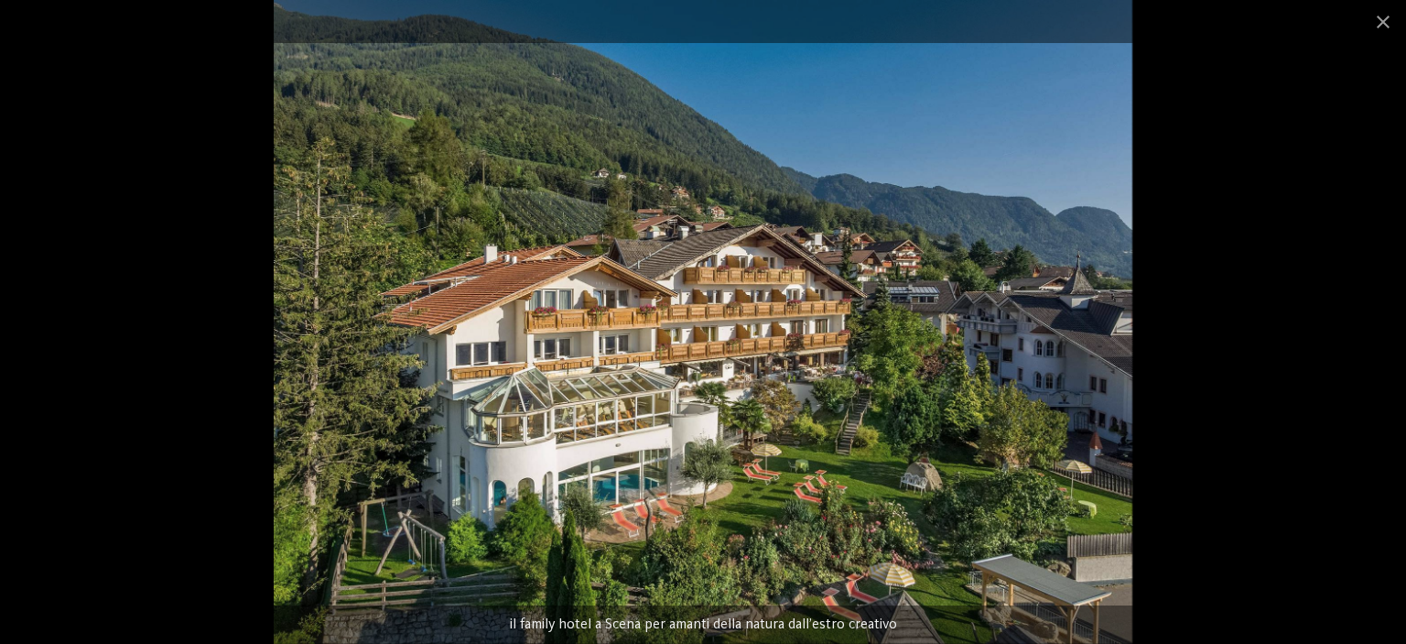
click at [1127, 389] on img at bounding box center [704, 322] width 860 height 644
click at [1209, 168] on div at bounding box center [703, 322] width 1406 height 644
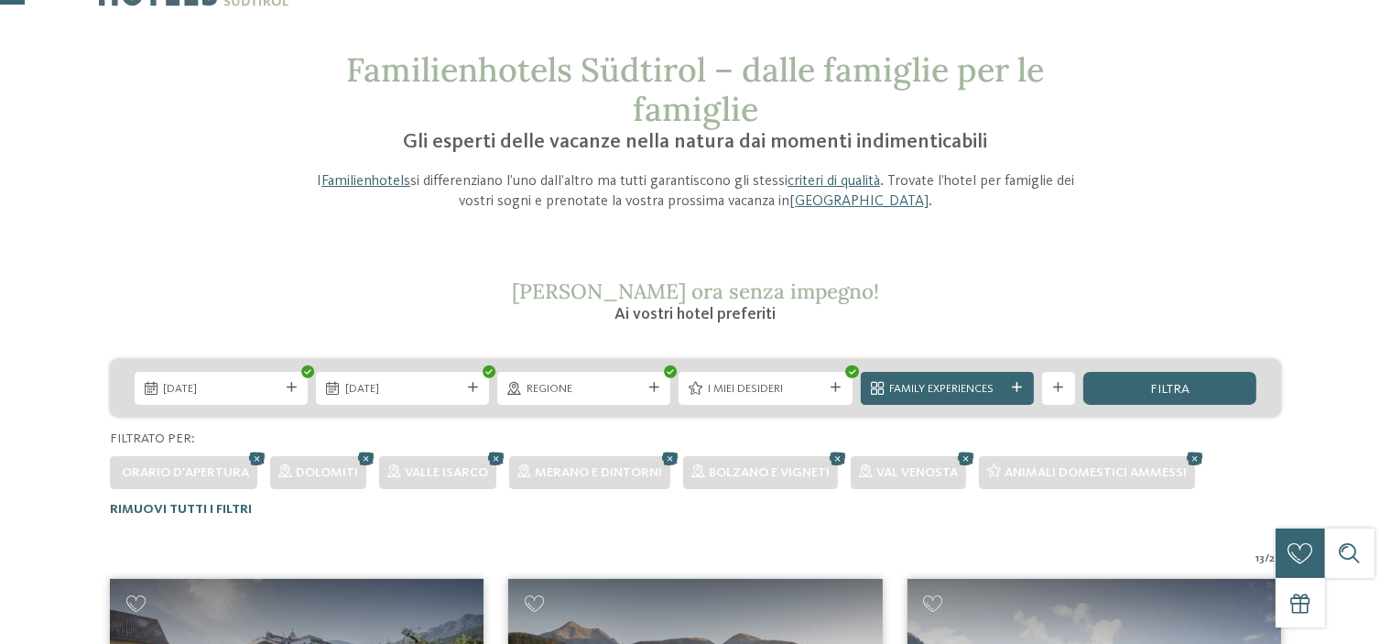
scroll to position [63, 0]
